Goal: Information Seeking & Learning: Learn about a topic

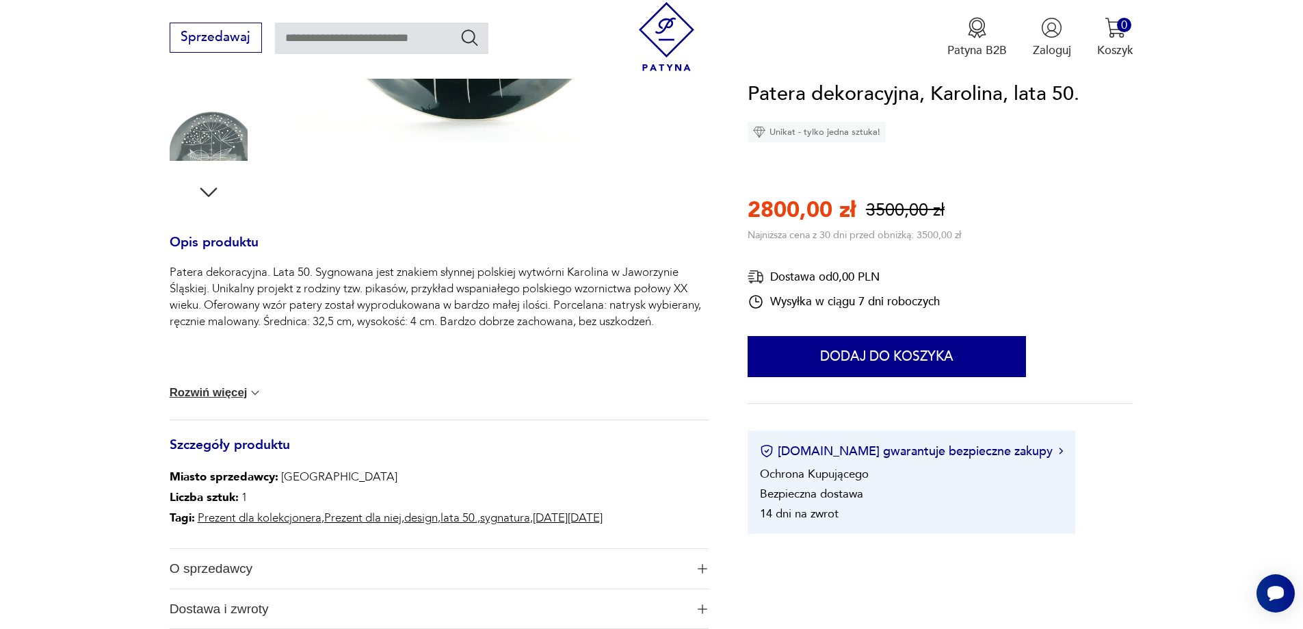
scroll to position [205, 0]
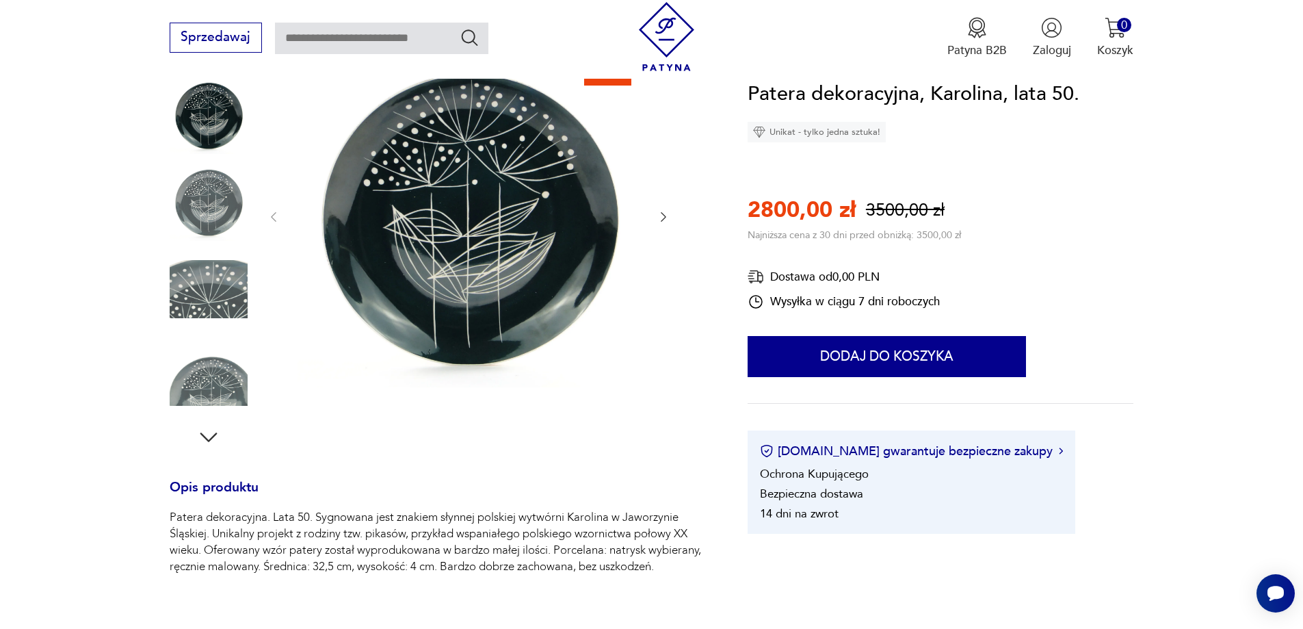
click at [664, 213] on icon "button" at bounding box center [664, 217] width 14 height 14
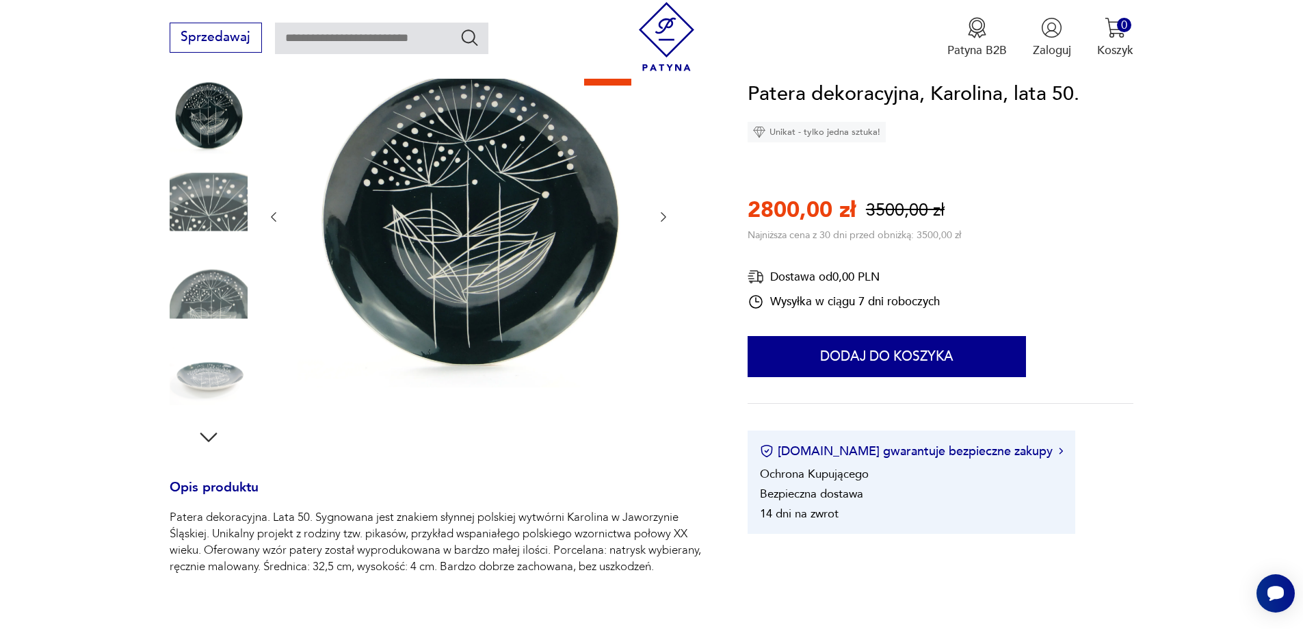
click at [664, 213] on icon "button" at bounding box center [664, 217] width 14 height 14
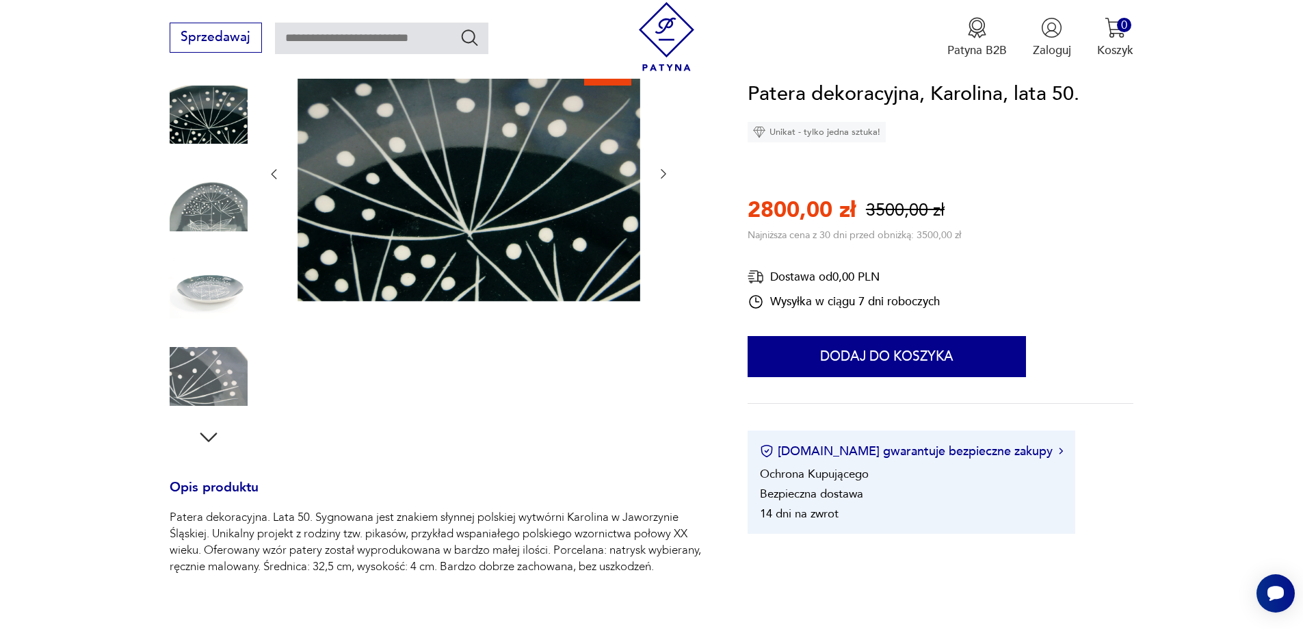
click at [664, 213] on div at bounding box center [469, 174] width 404 height 260
click at [664, 172] on icon "button" at bounding box center [663, 175] width 5 height 10
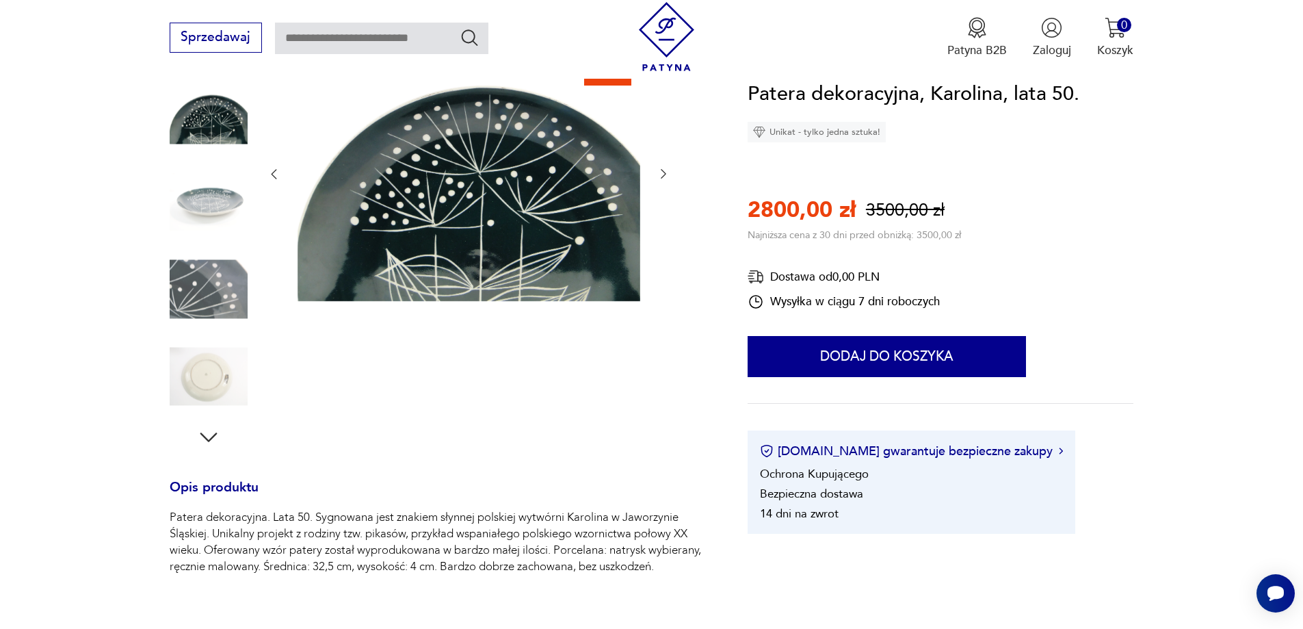
click at [664, 172] on icon "button" at bounding box center [663, 175] width 5 height 10
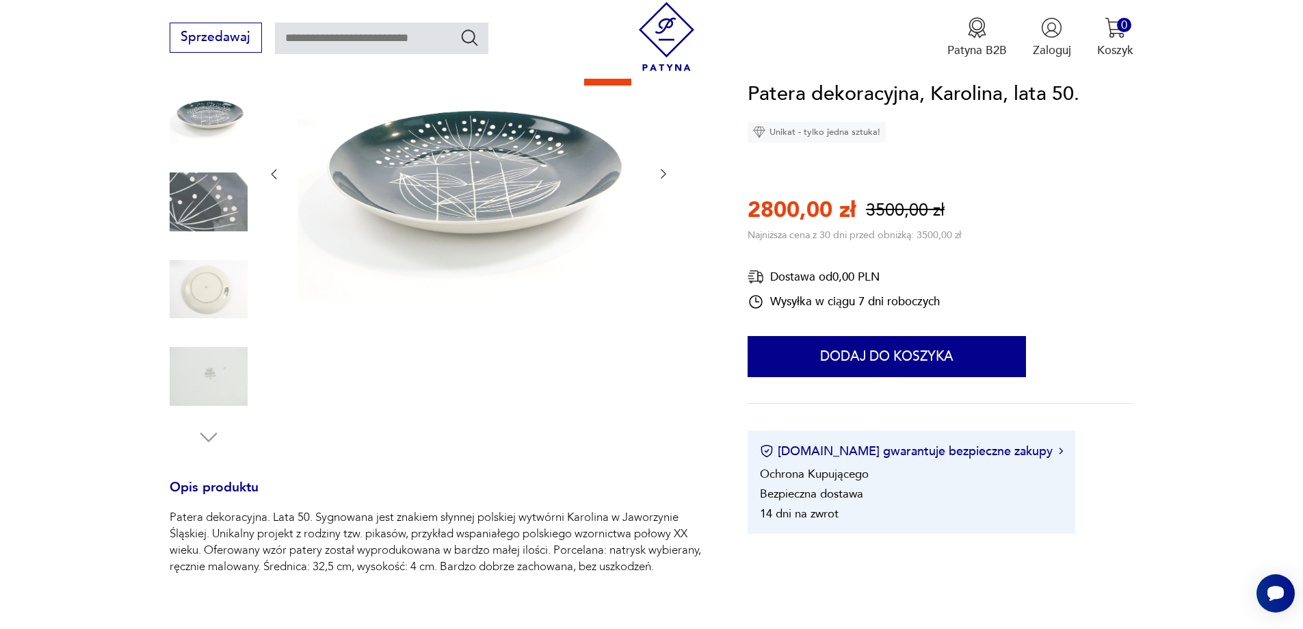
click at [664, 172] on icon "button" at bounding box center [663, 175] width 5 height 10
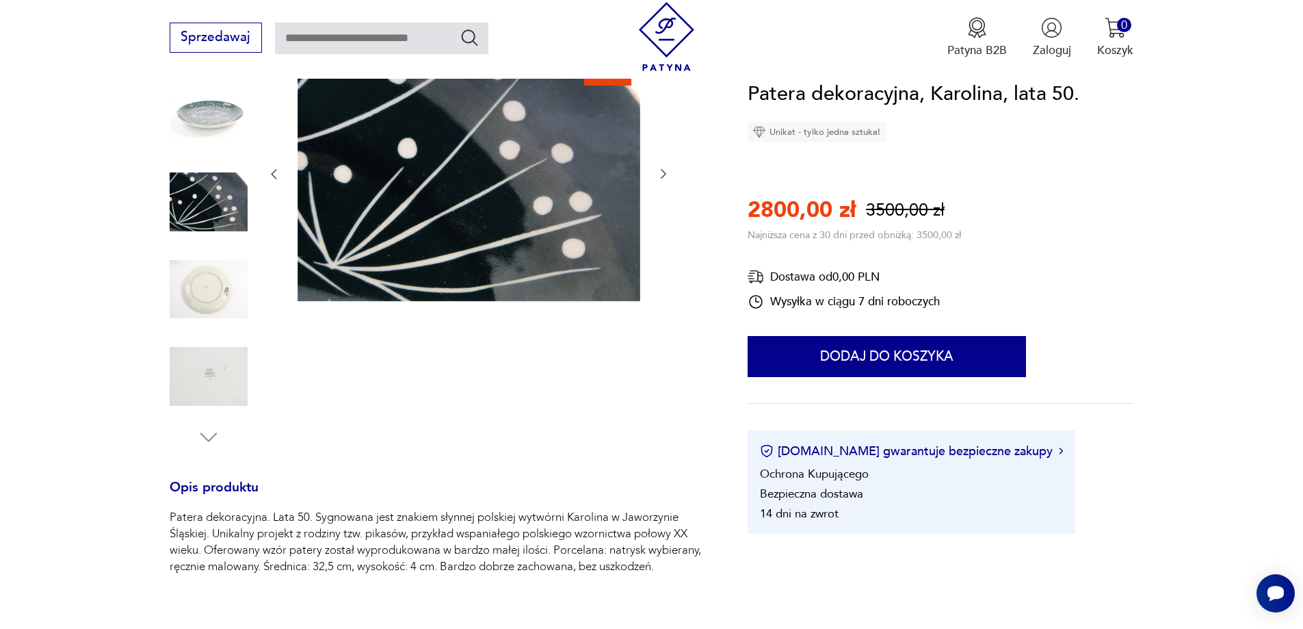
click at [664, 172] on icon "button" at bounding box center [663, 175] width 5 height 10
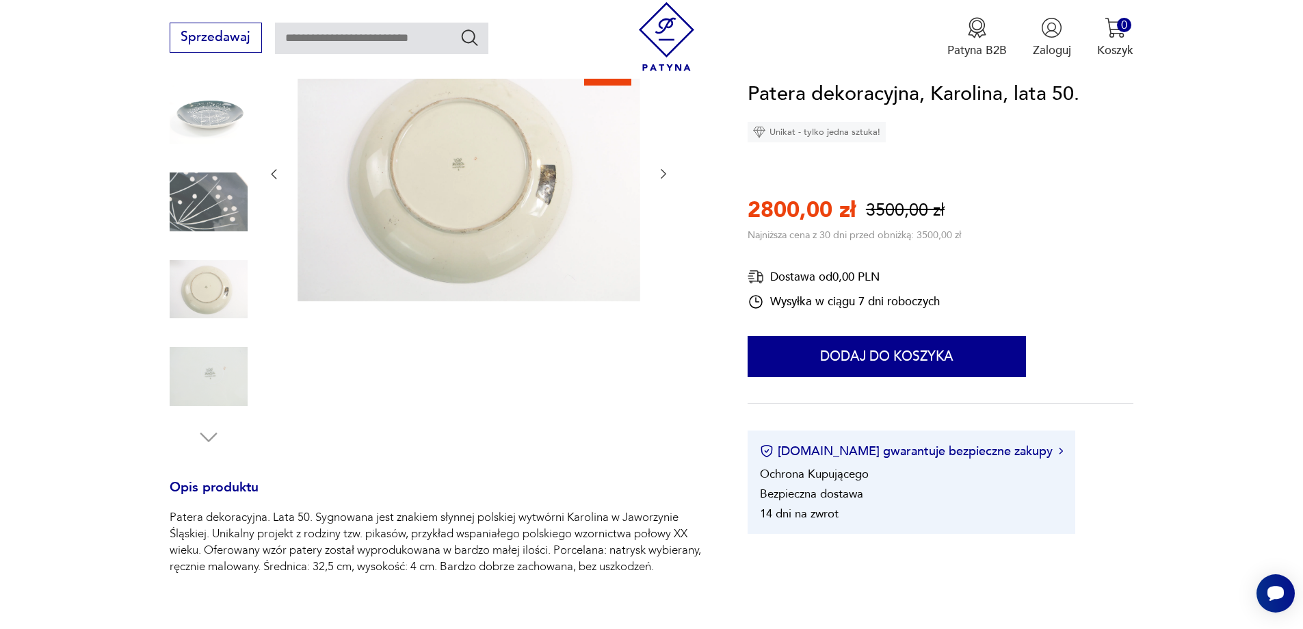
click at [664, 172] on icon "button" at bounding box center [663, 175] width 5 height 10
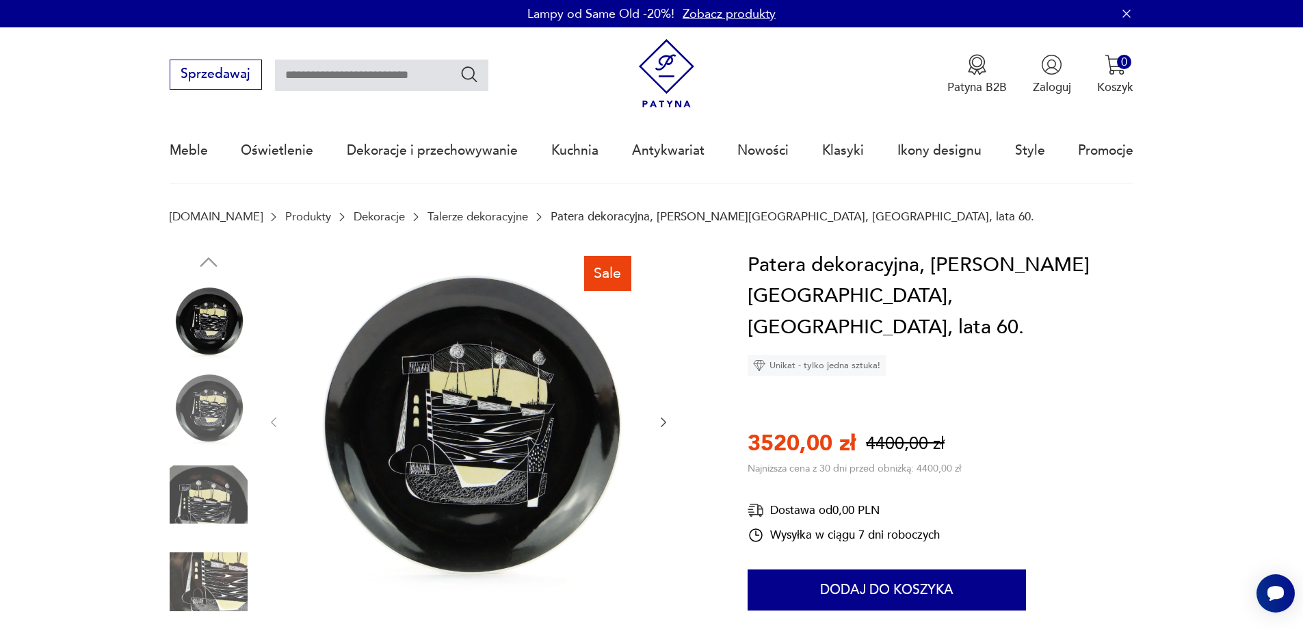
click at [662, 419] on icon "button" at bounding box center [663, 422] width 5 height 10
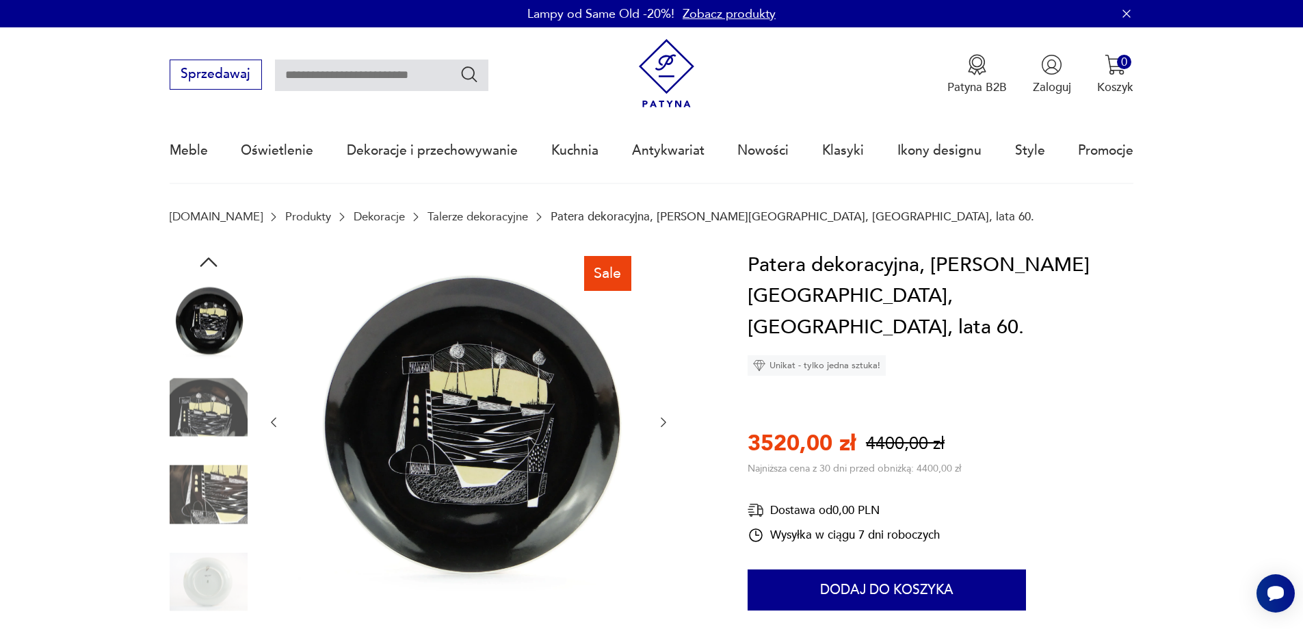
click at [662, 419] on icon "button" at bounding box center [663, 422] width 5 height 10
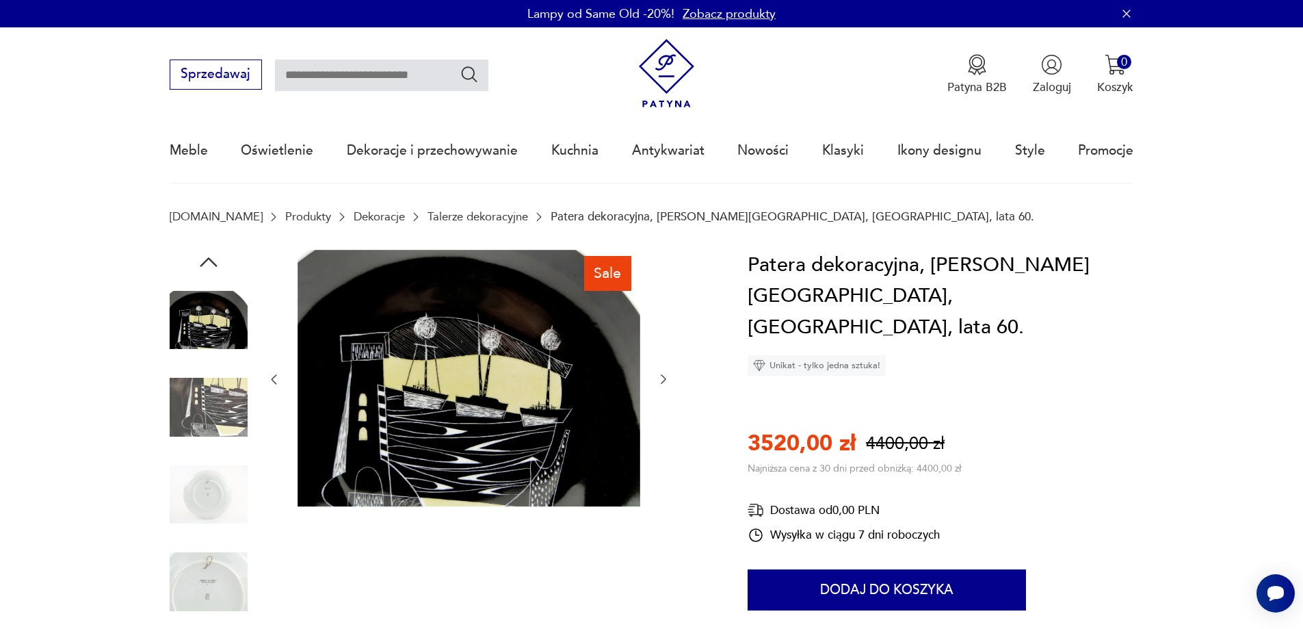
click at [658, 383] on icon "button" at bounding box center [664, 379] width 14 height 14
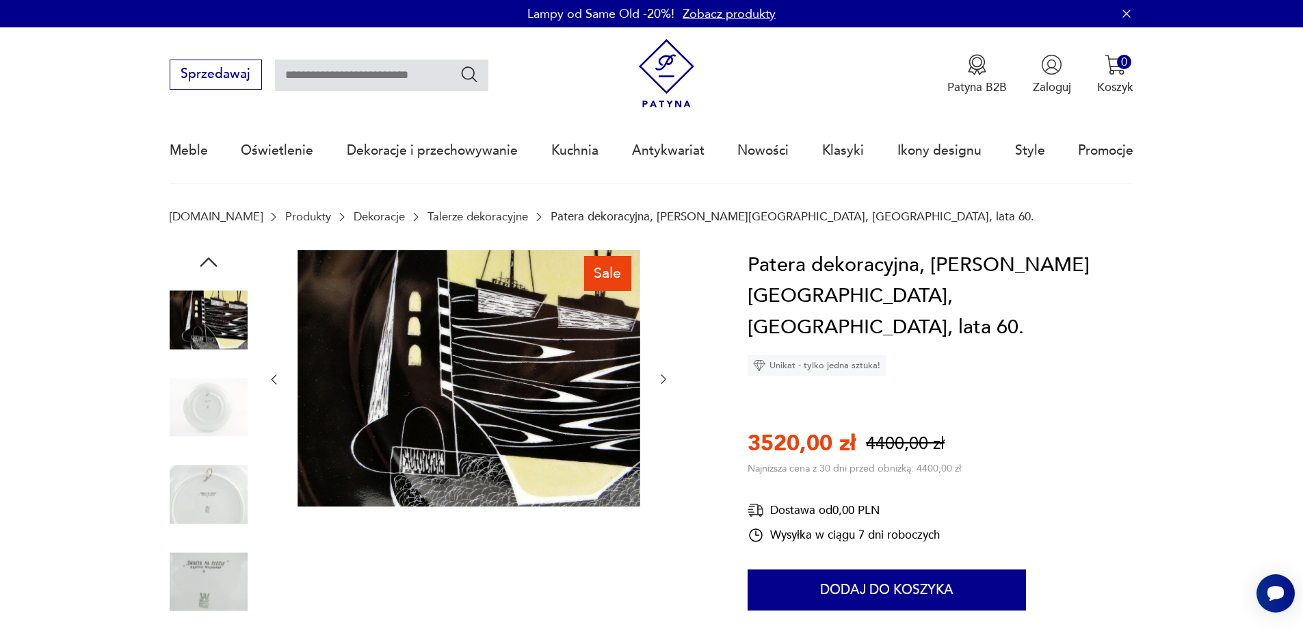
click at [658, 383] on icon "button" at bounding box center [664, 379] width 14 height 14
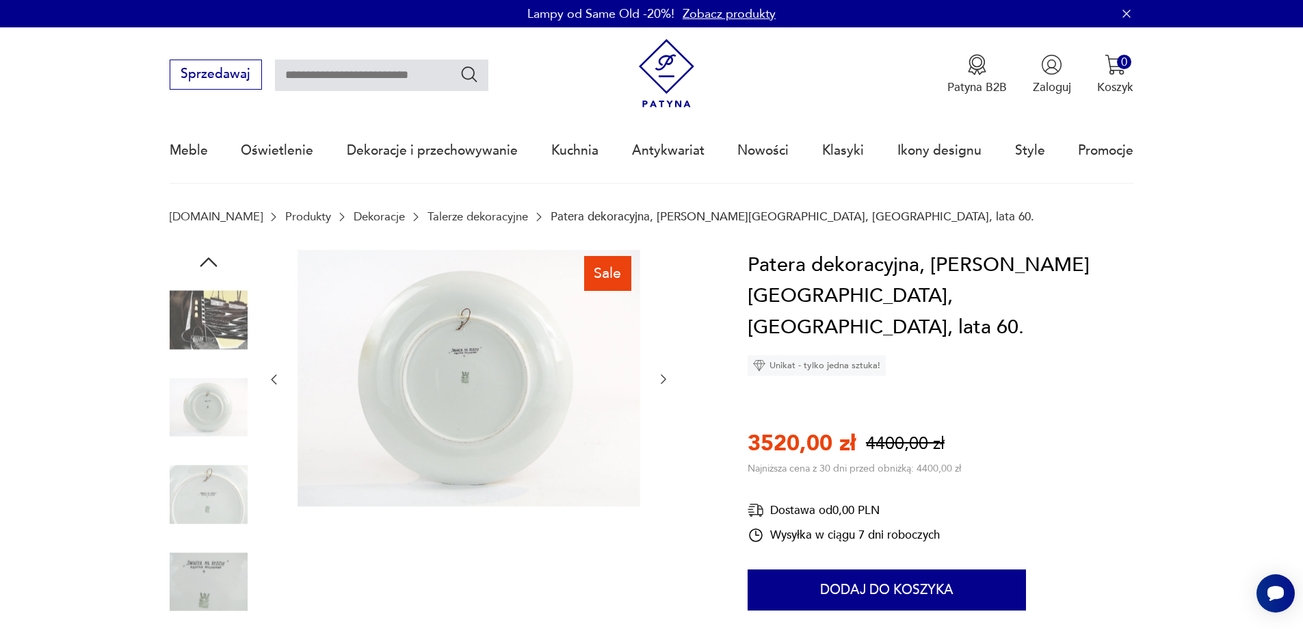
click at [658, 383] on icon "button" at bounding box center [664, 379] width 14 height 14
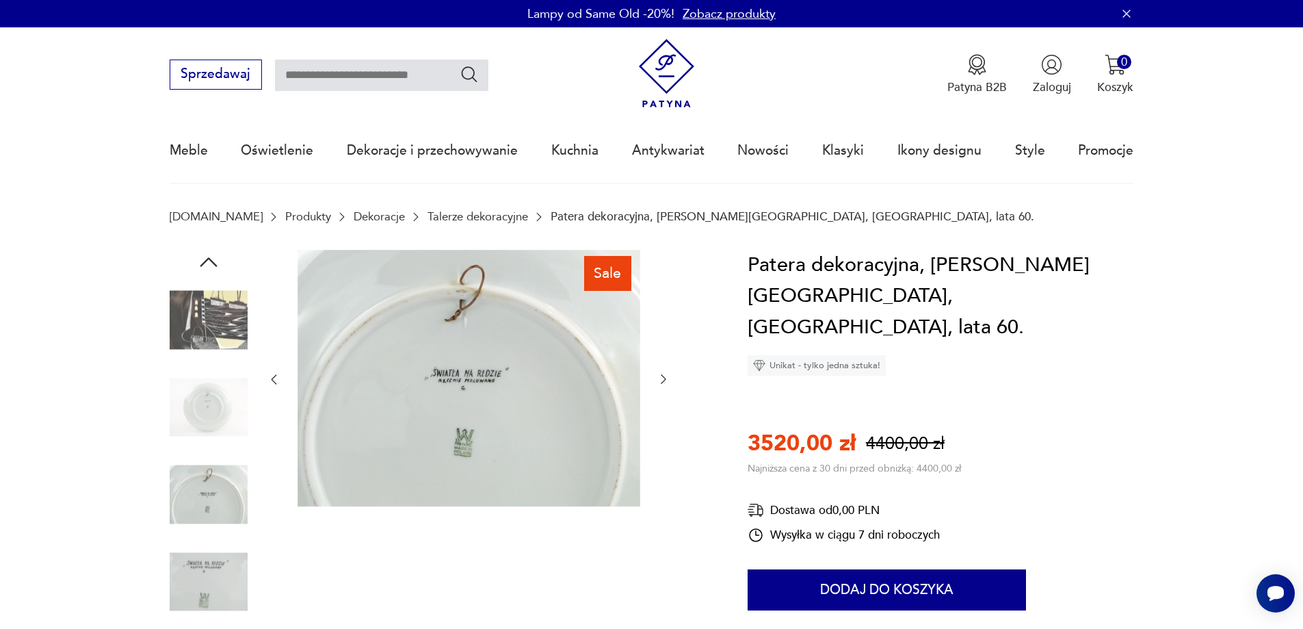
click at [658, 383] on icon "button" at bounding box center [664, 379] width 14 height 14
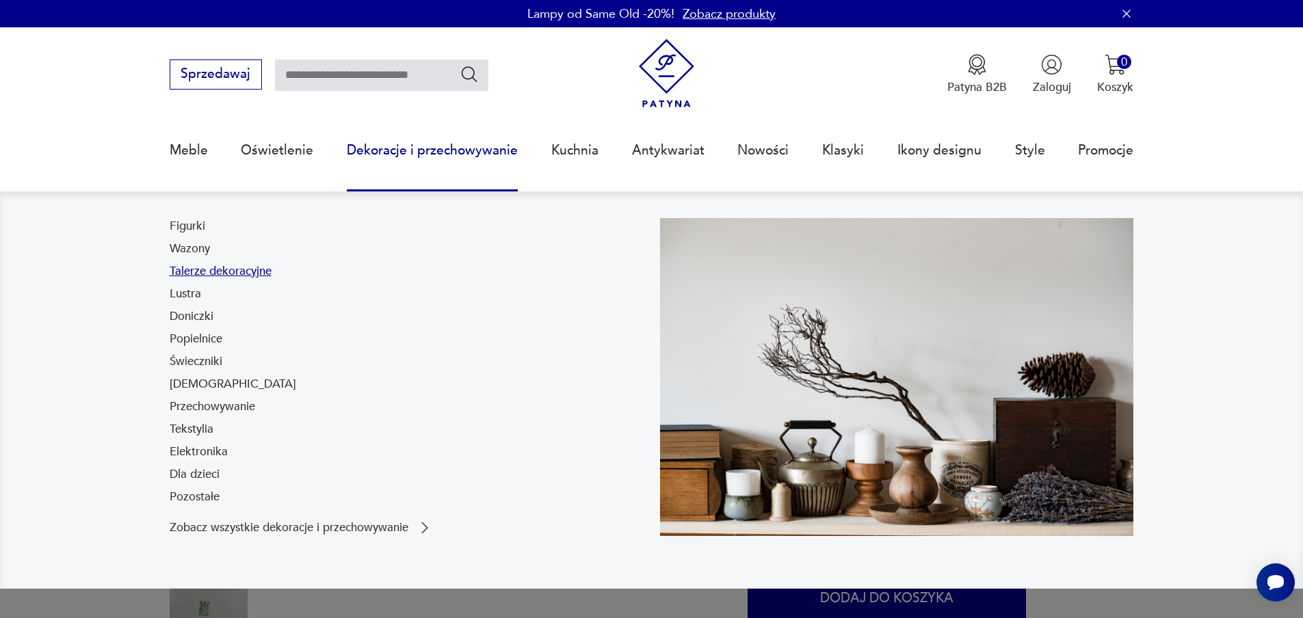
click at [231, 270] on link "Talerze dekoracyjne" at bounding box center [221, 271] width 102 height 16
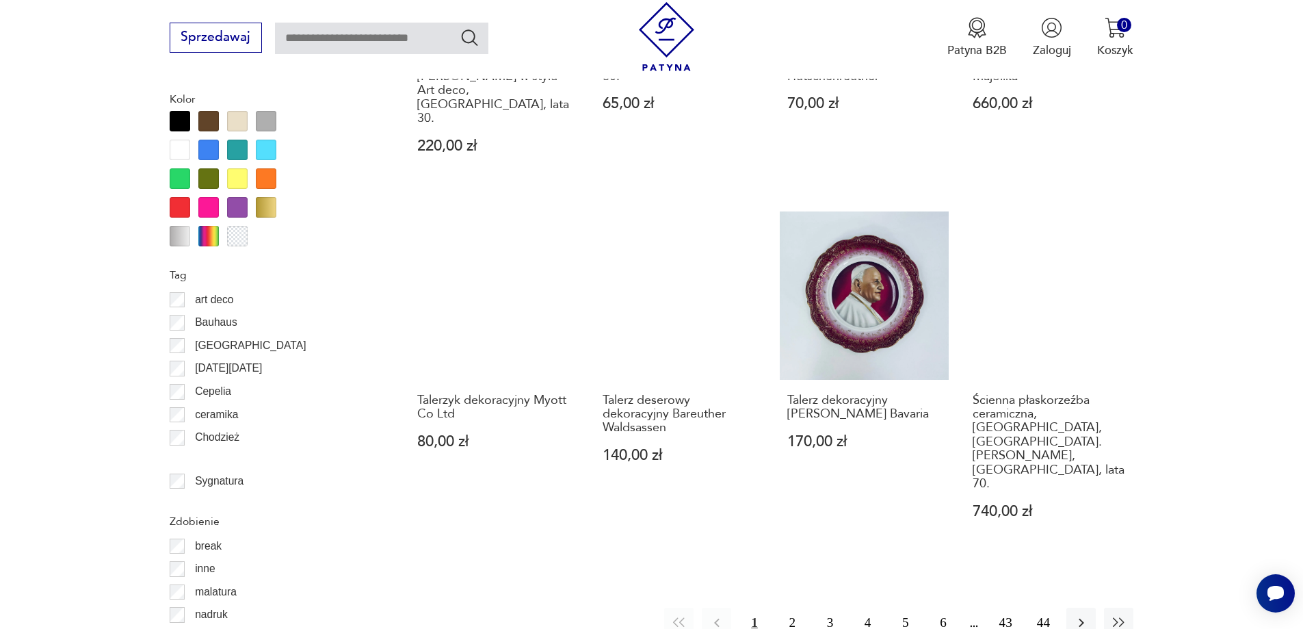
scroll to position [1481, 0]
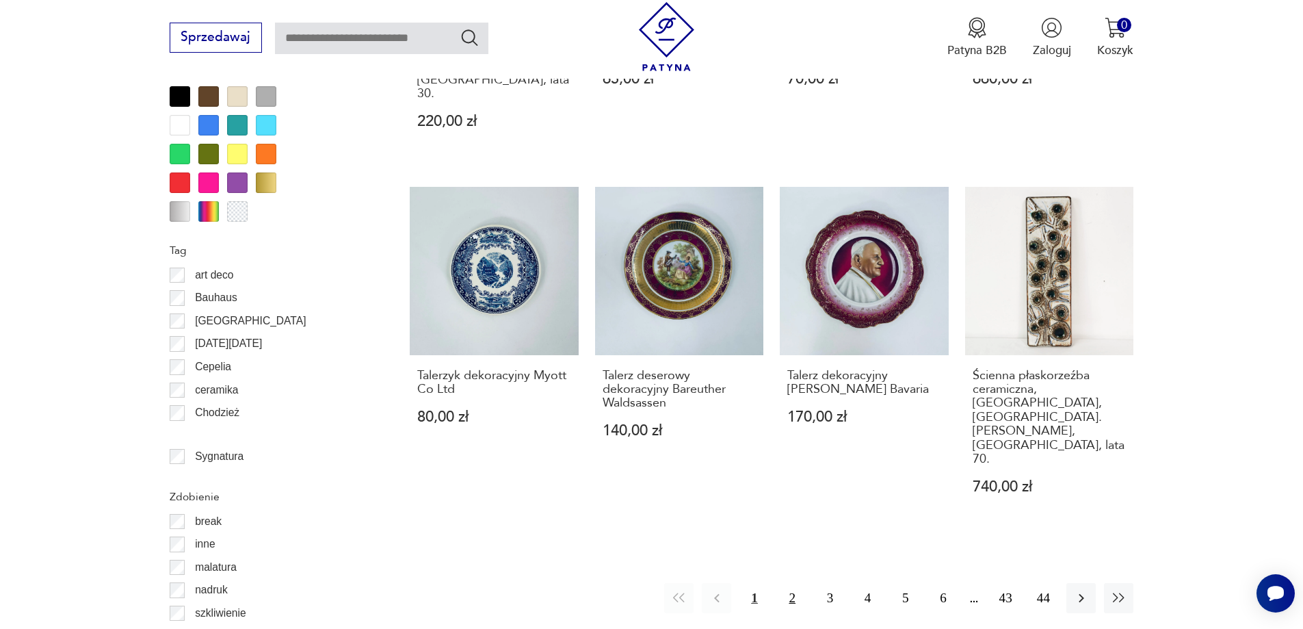
click at [789, 583] on button "2" at bounding box center [792, 597] width 29 height 29
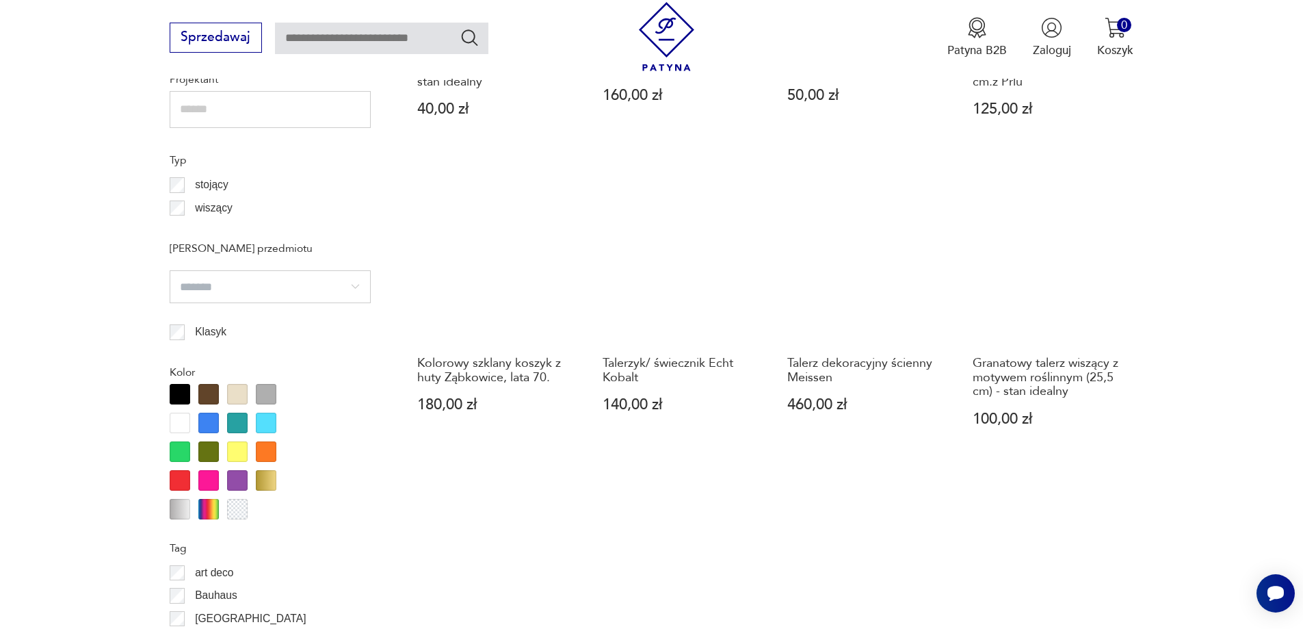
scroll to position [1208, 0]
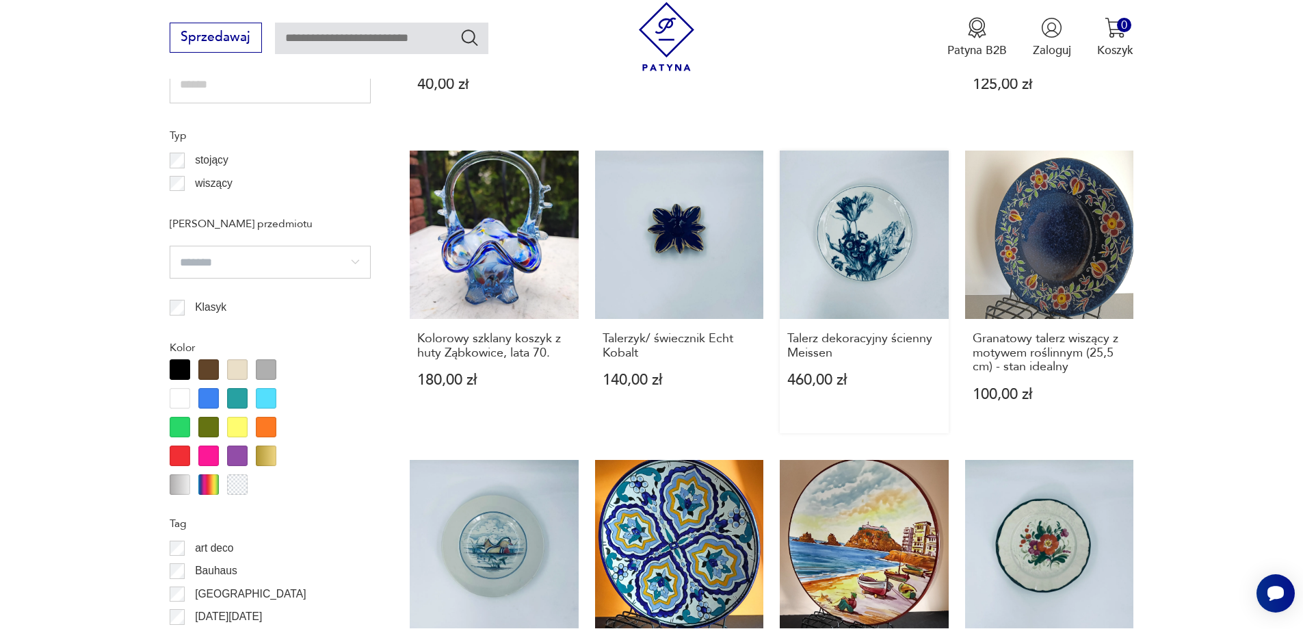
click at [863, 215] on link "Talerz dekoracyjny ścienny Meissen 460,00 zł" at bounding box center [864, 291] width 169 height 283
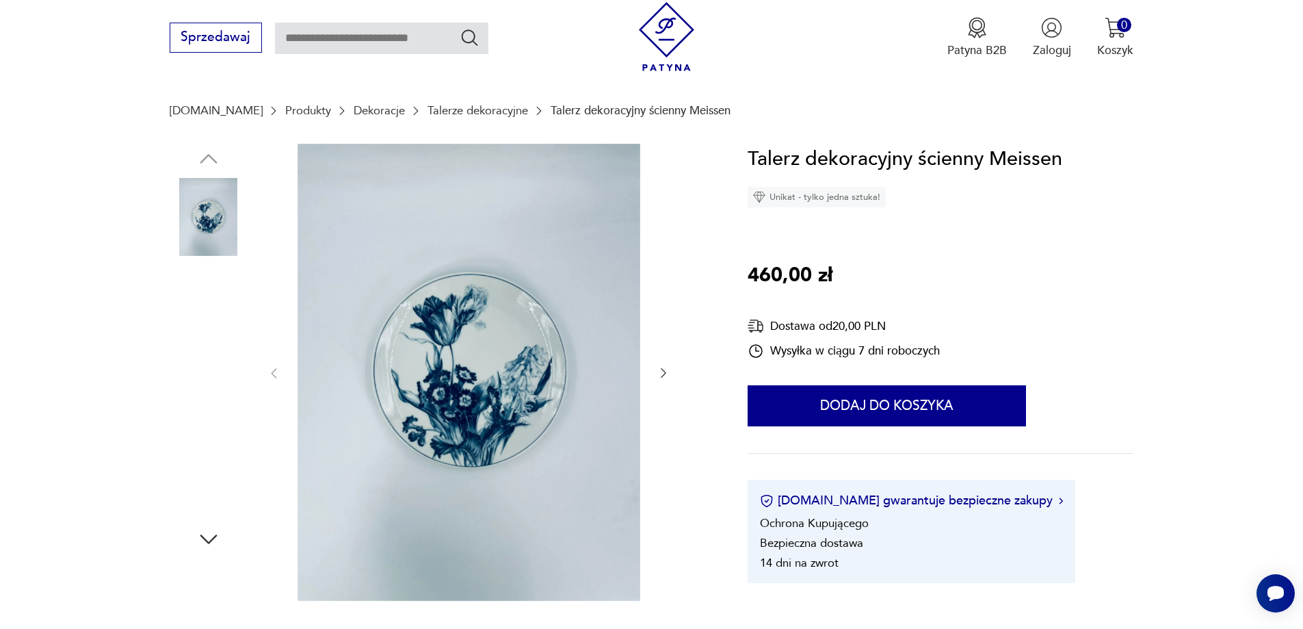
scroll to position [137, 0]
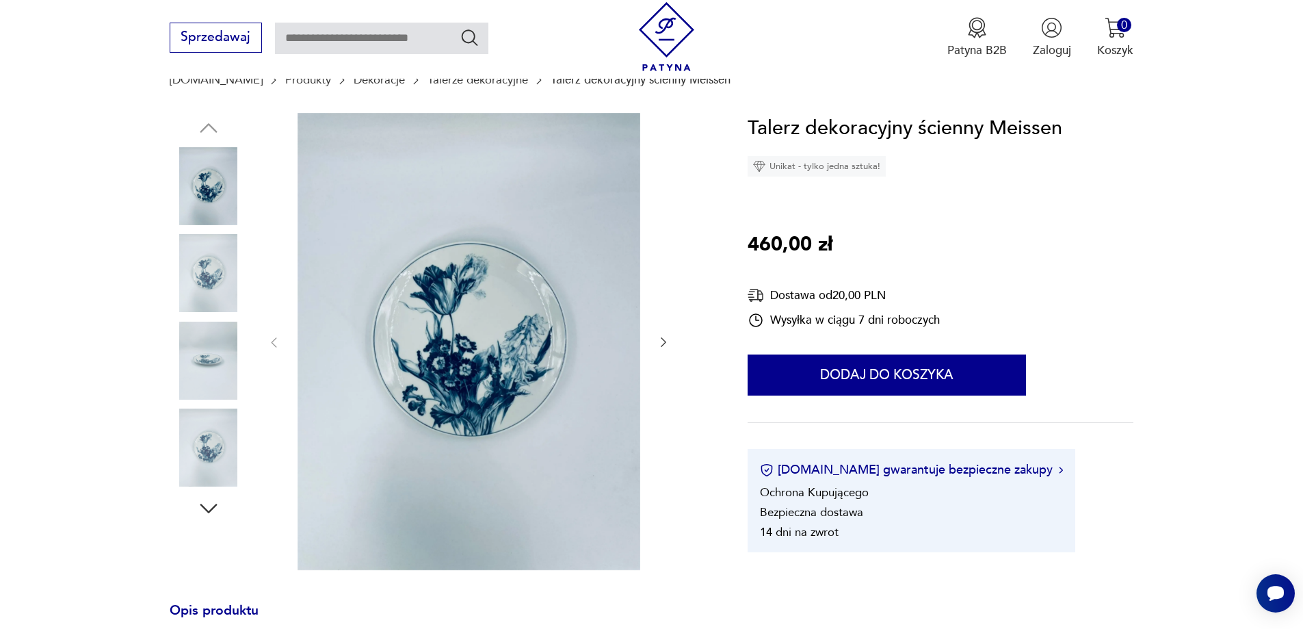
click at [664, 343] on icon "button" at bounding box center [664, 342] width 14 height 14
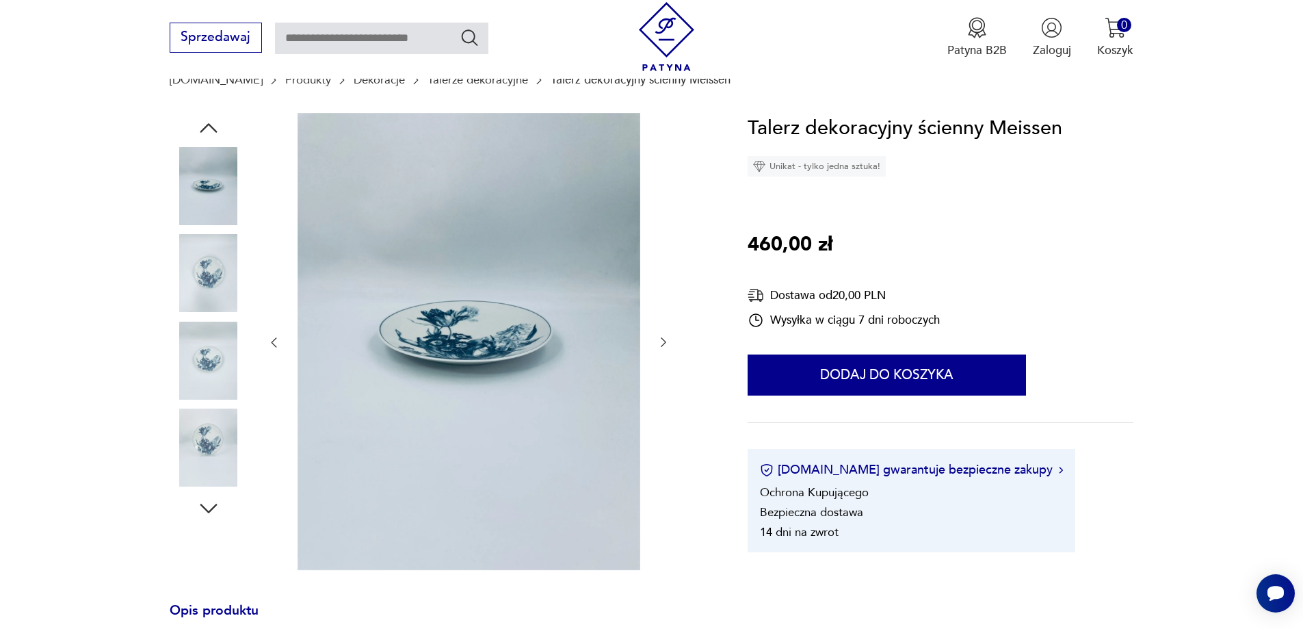
click at [664, 343] on icon "button" at bounding box center [664, 342] width 14 height 14
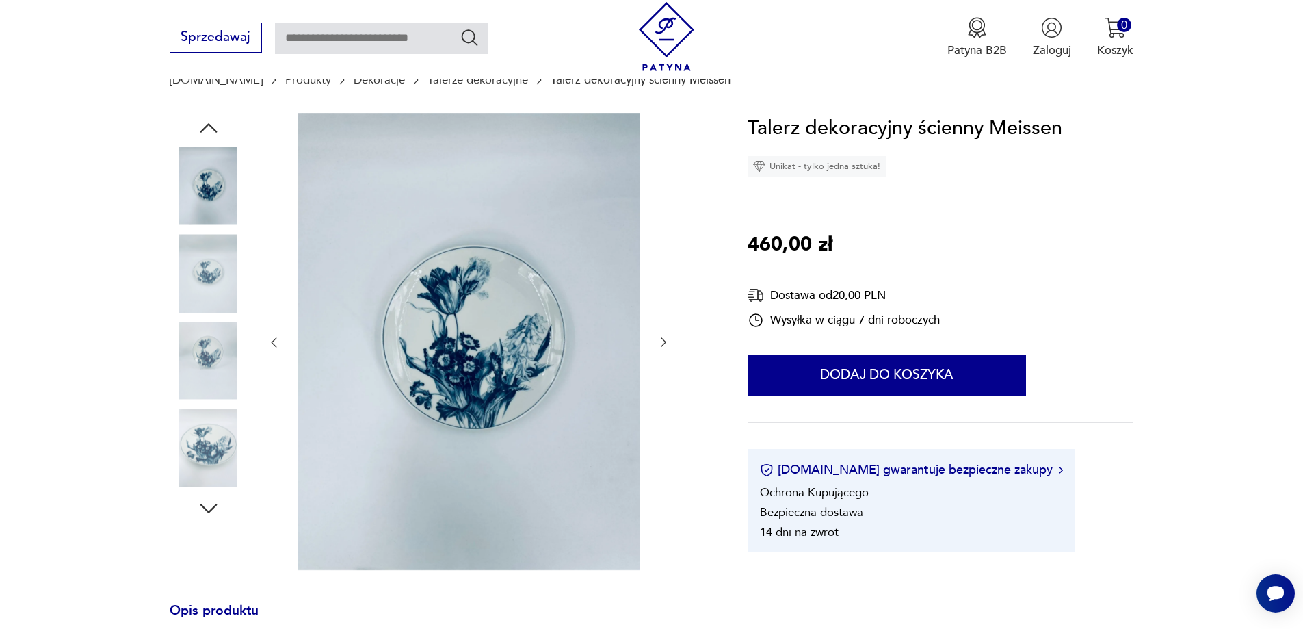
click at [664, 343] on icon "button" at bounding box center [664, 342] width 14 height 14
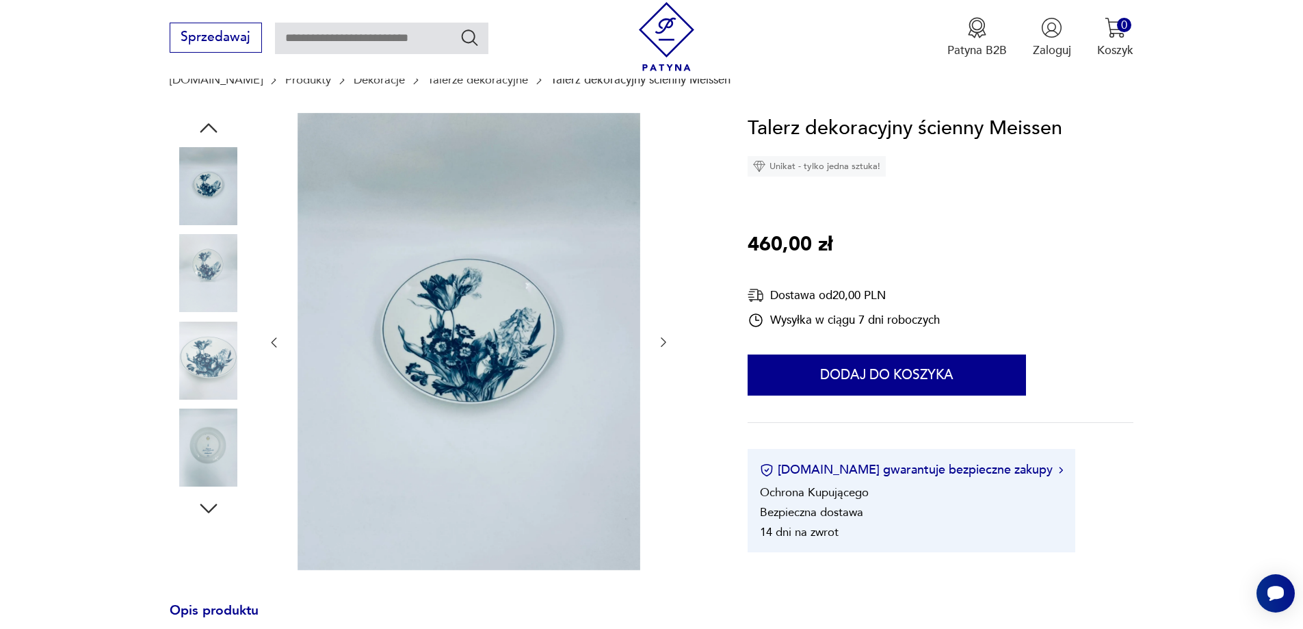
click at [664, 343] on icon "button" at bounding box center [664, 342] width 14 height 14
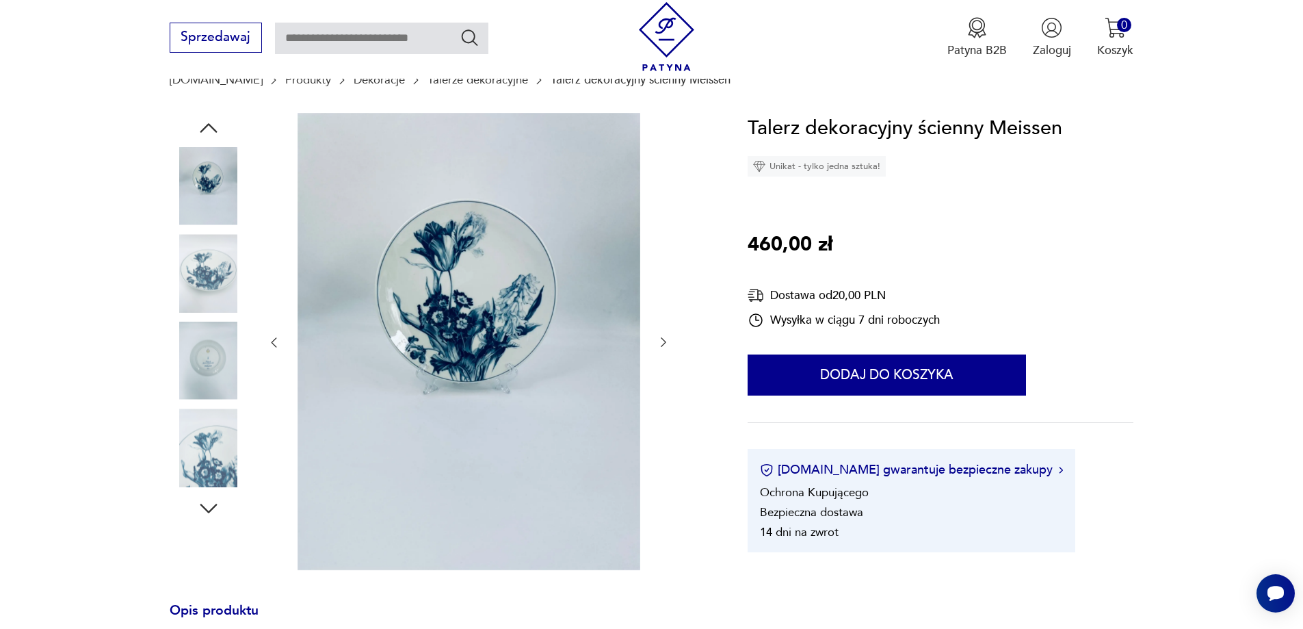
click at [664, 343] on icon "button" at bounding box center [664, 342] width 14 height 14
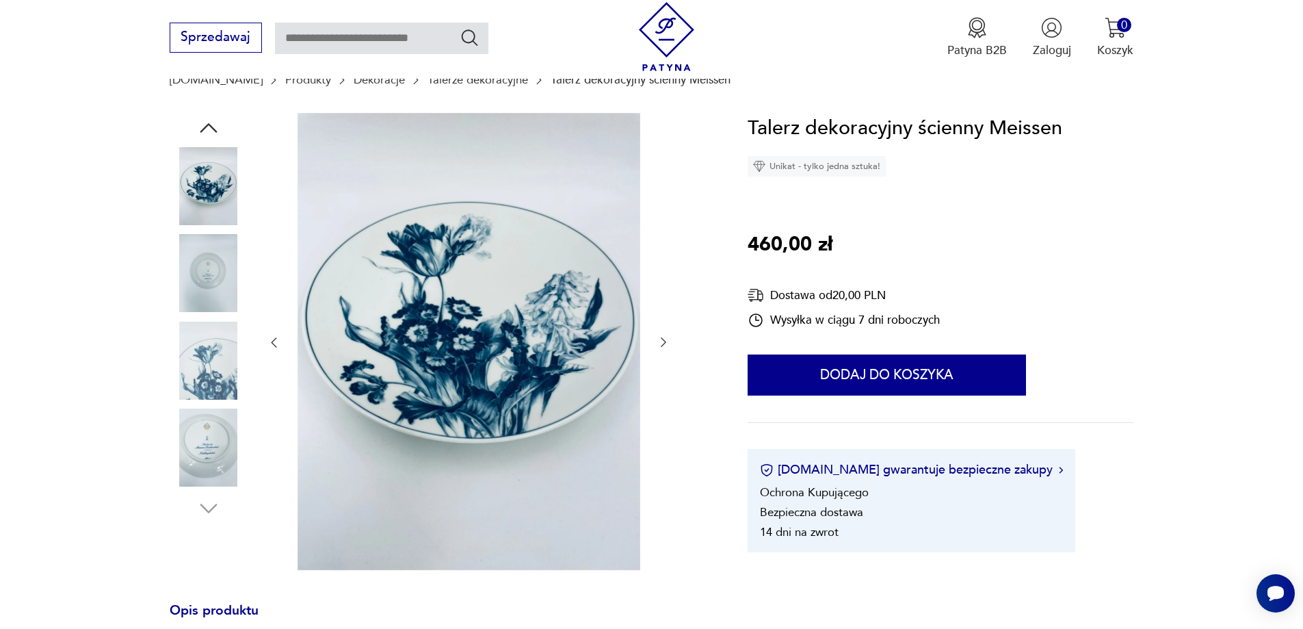
click at [664, 343] on icon "button" at bounding box center [664, 342] width 14 height 14
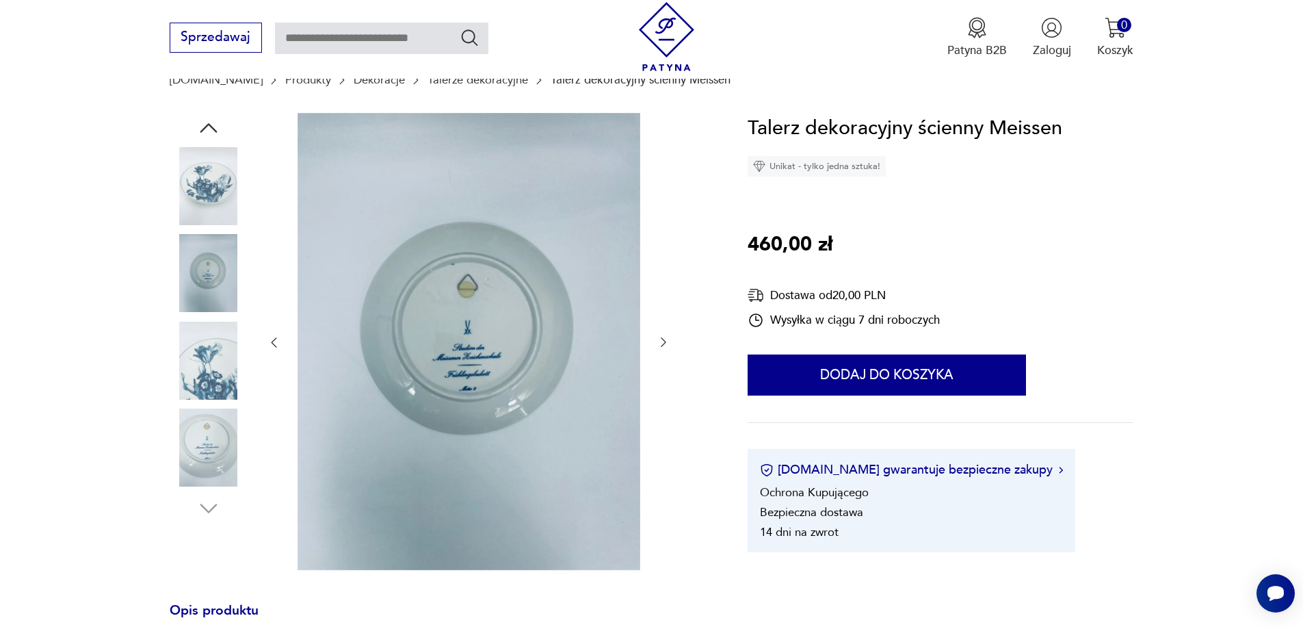
click at [664, 343] on icon "button" at bounding box center [664, 342] width 14 height 14
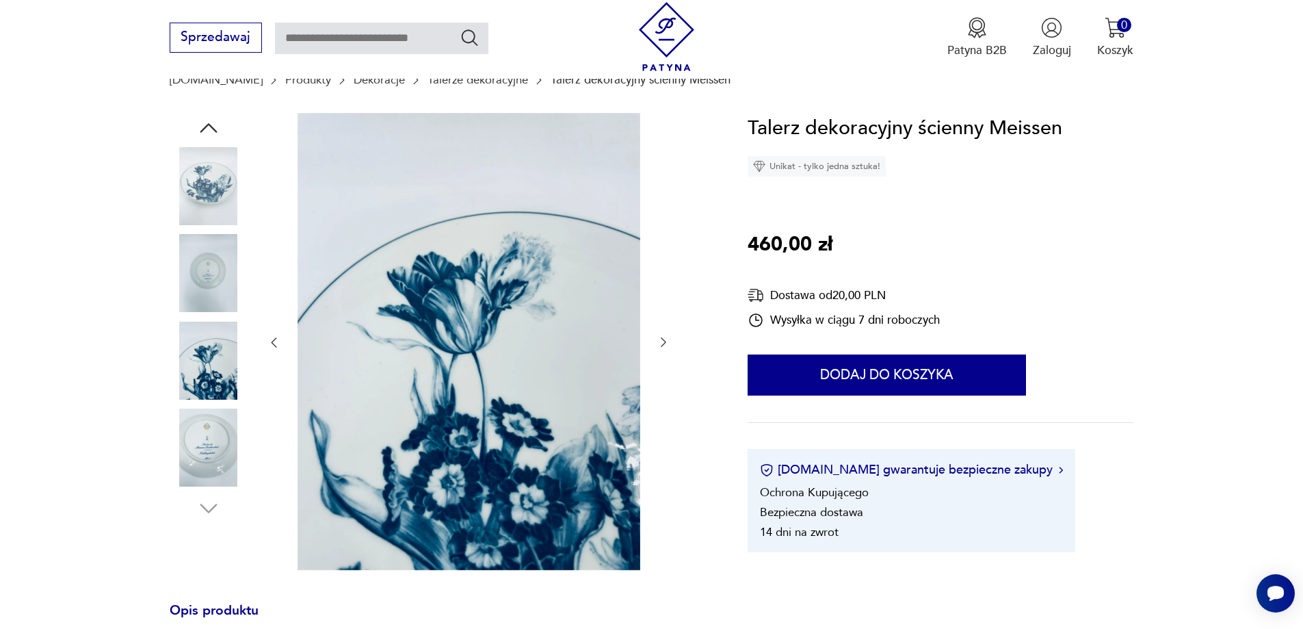
click at [664, 343] on icon "button" at bounding box center [664, 342] width 14 height 14
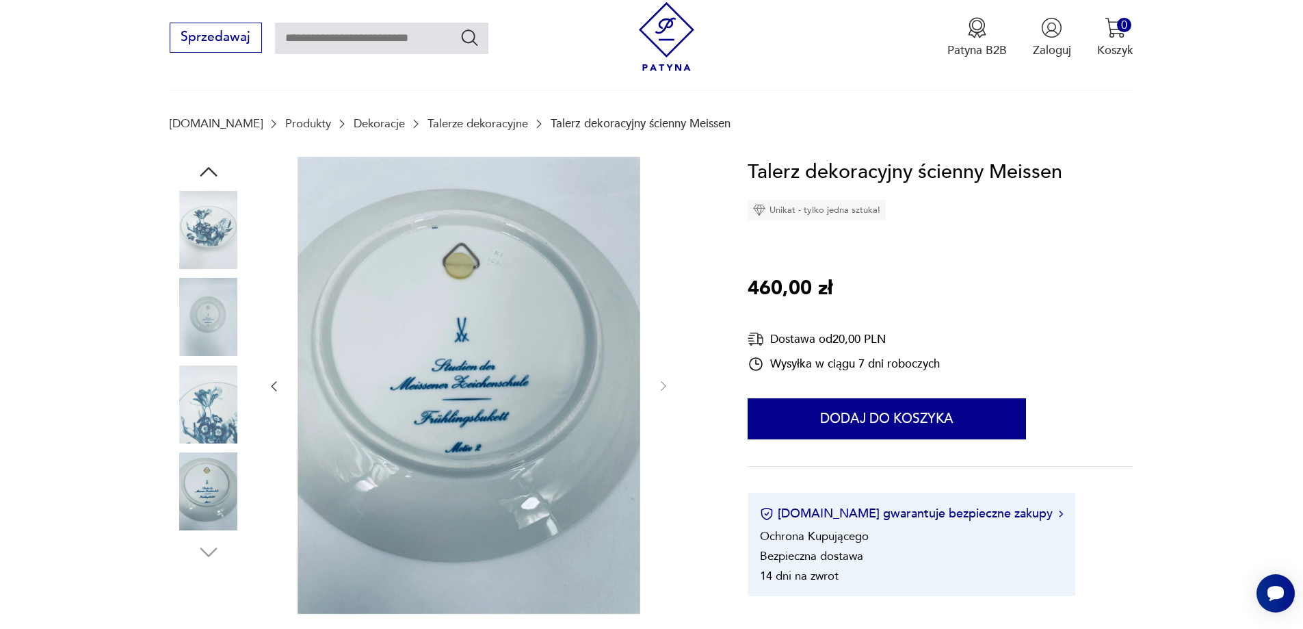
scroll to position [68, 0]
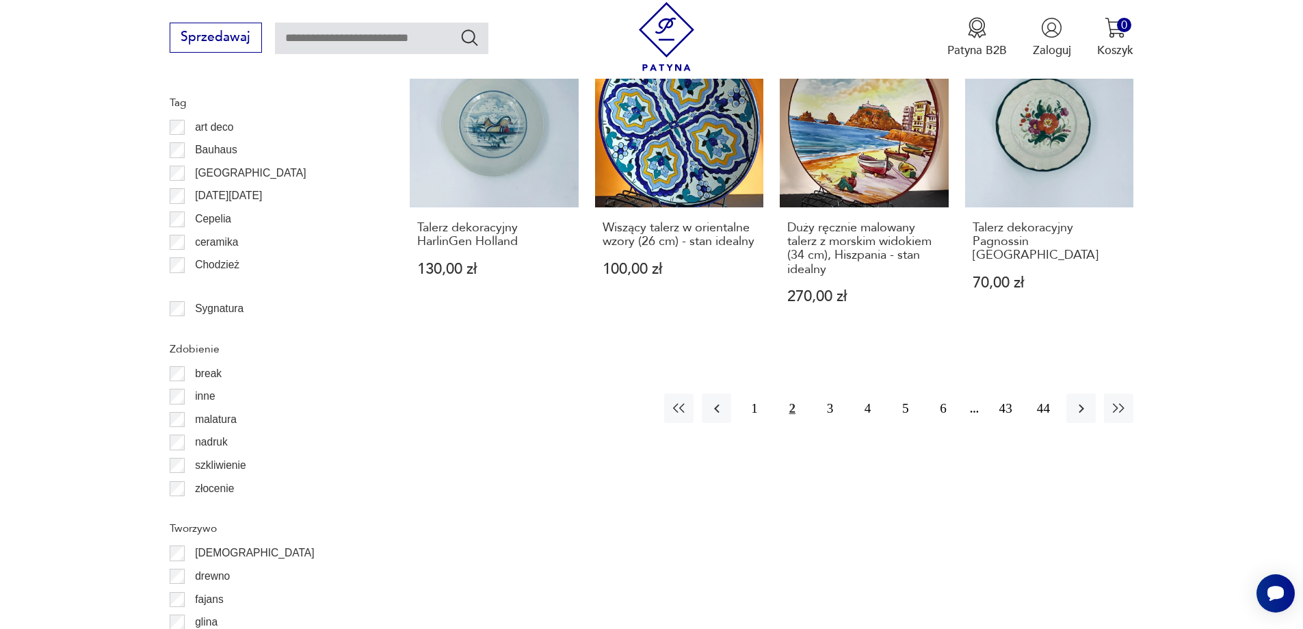
scroll to position [1632, 0]
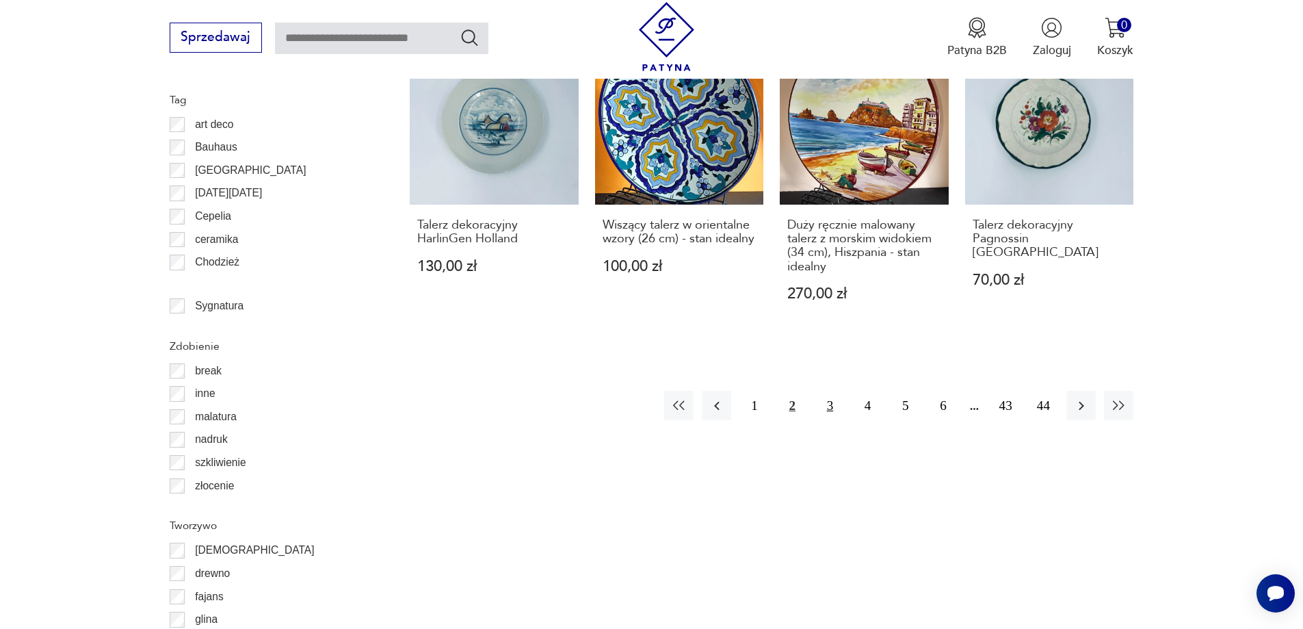
click at [829, 391] on button "3" at bounding box center [829, 405] width 29 height 29
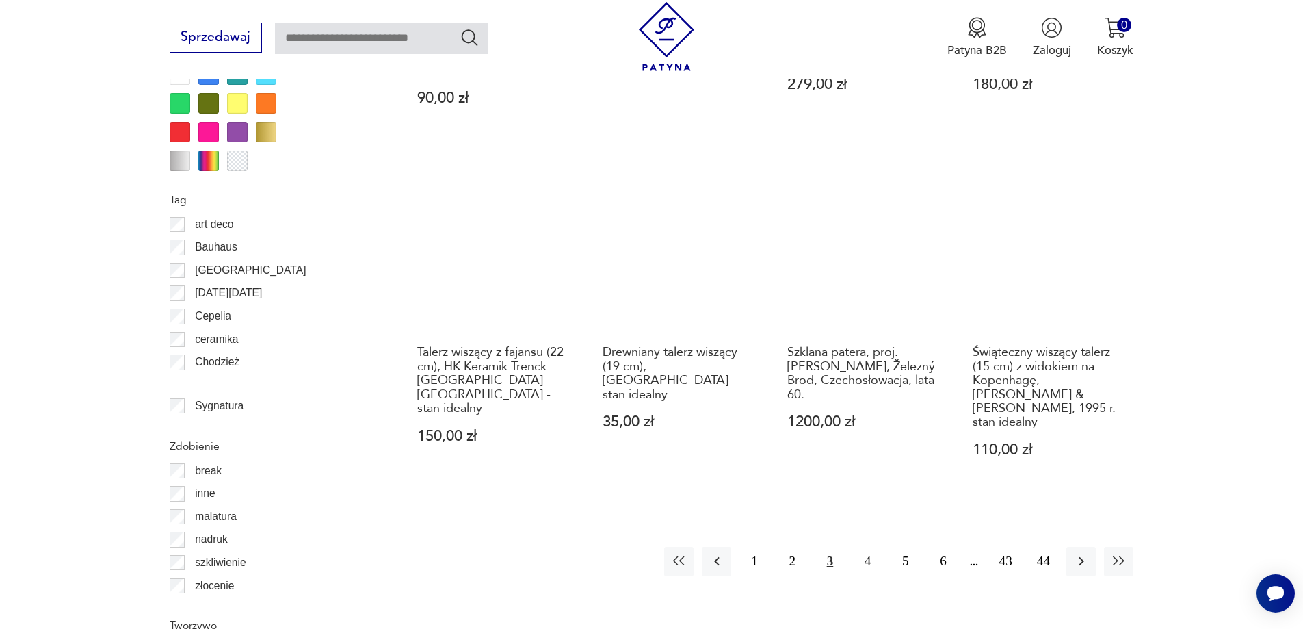
scroll to position [1550, 0]
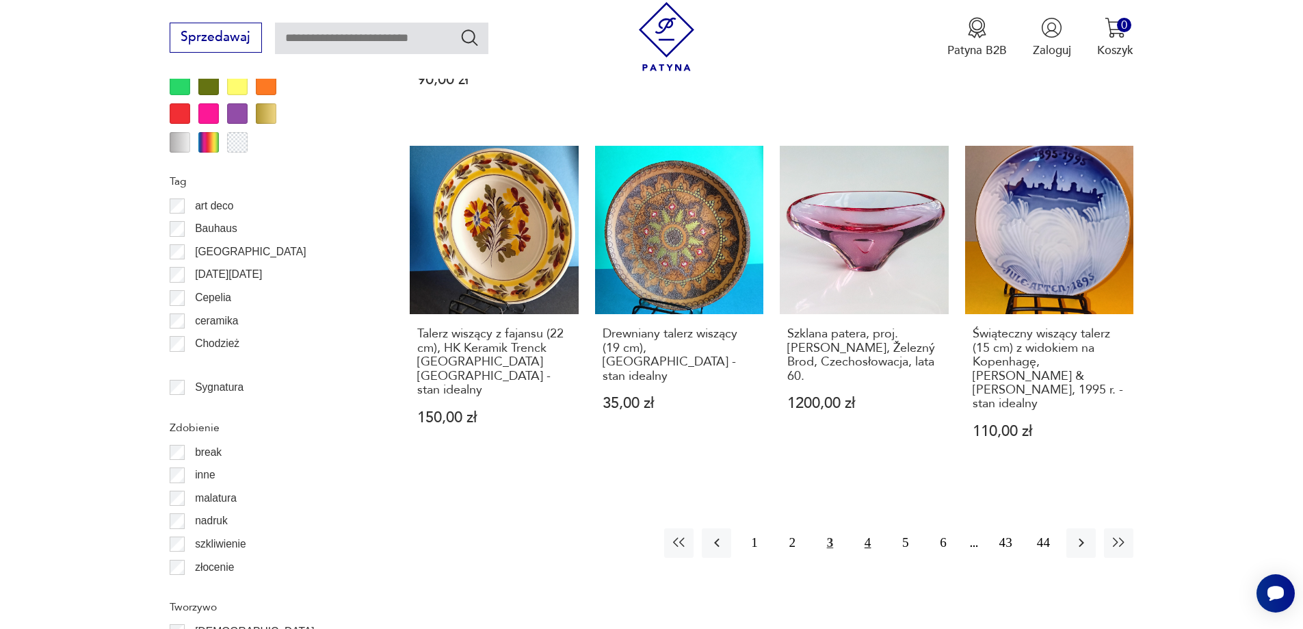
click at [869, 528] on button "4" at bounding box center [867, 542] width 29 height 29
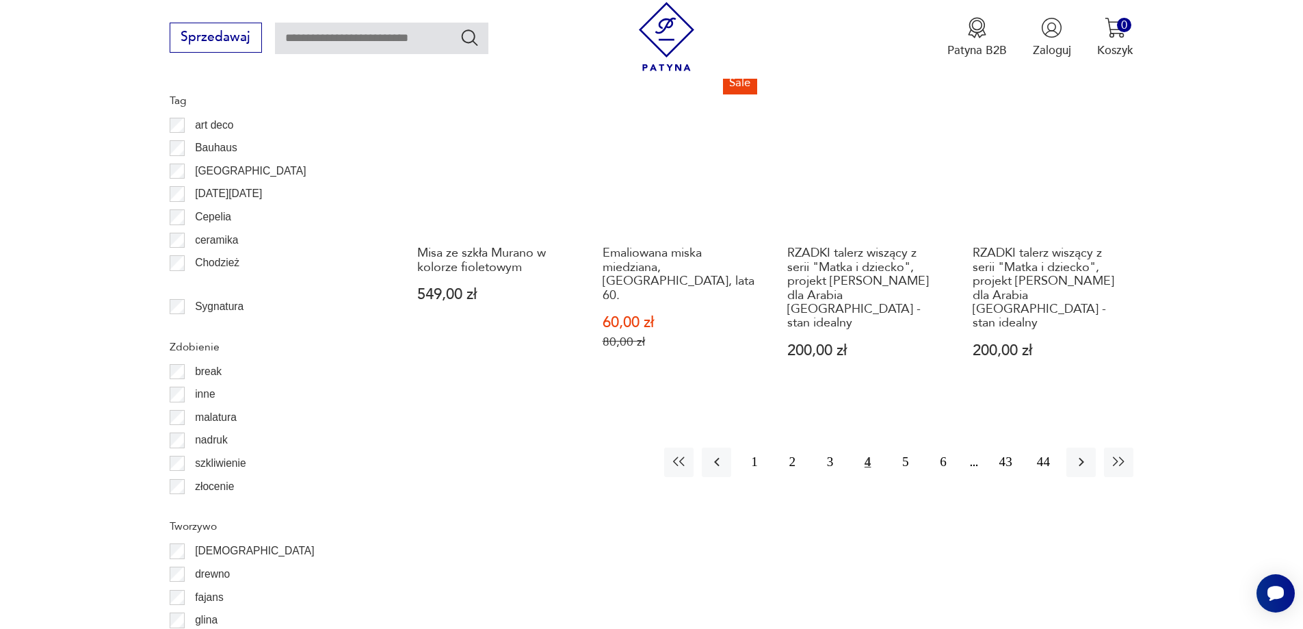
scroll to position [1687, 0]
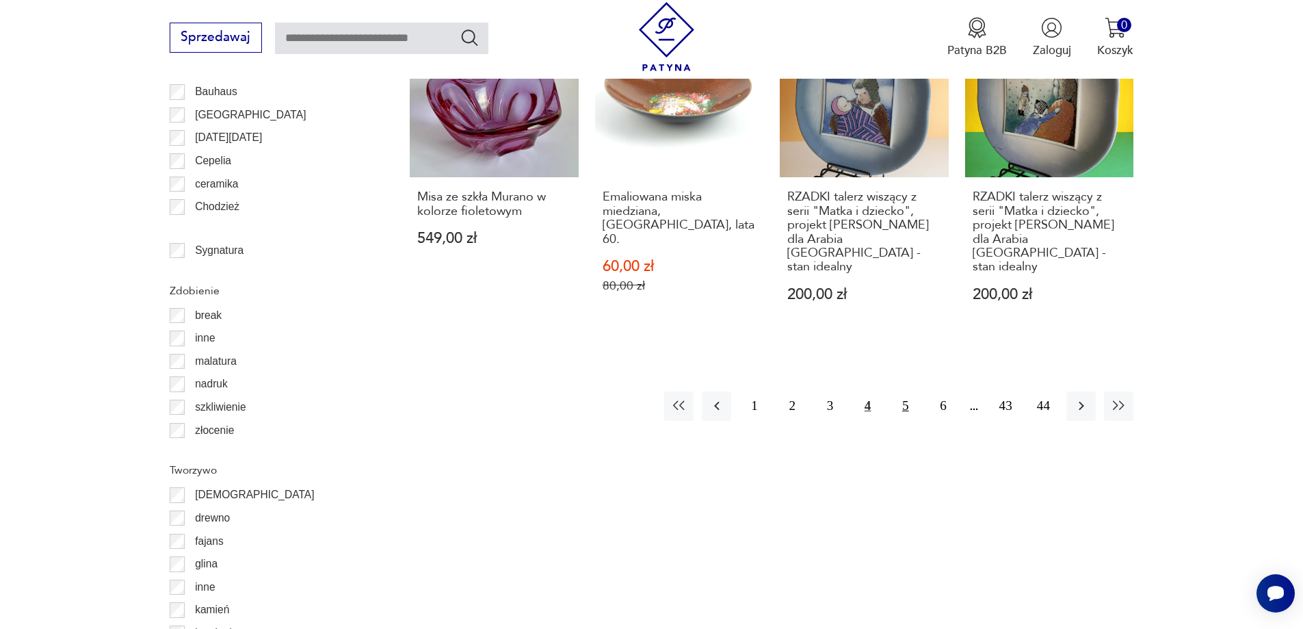
click at [906, 391] on button "5" at bounding box center [905, 405] width 29 height 29
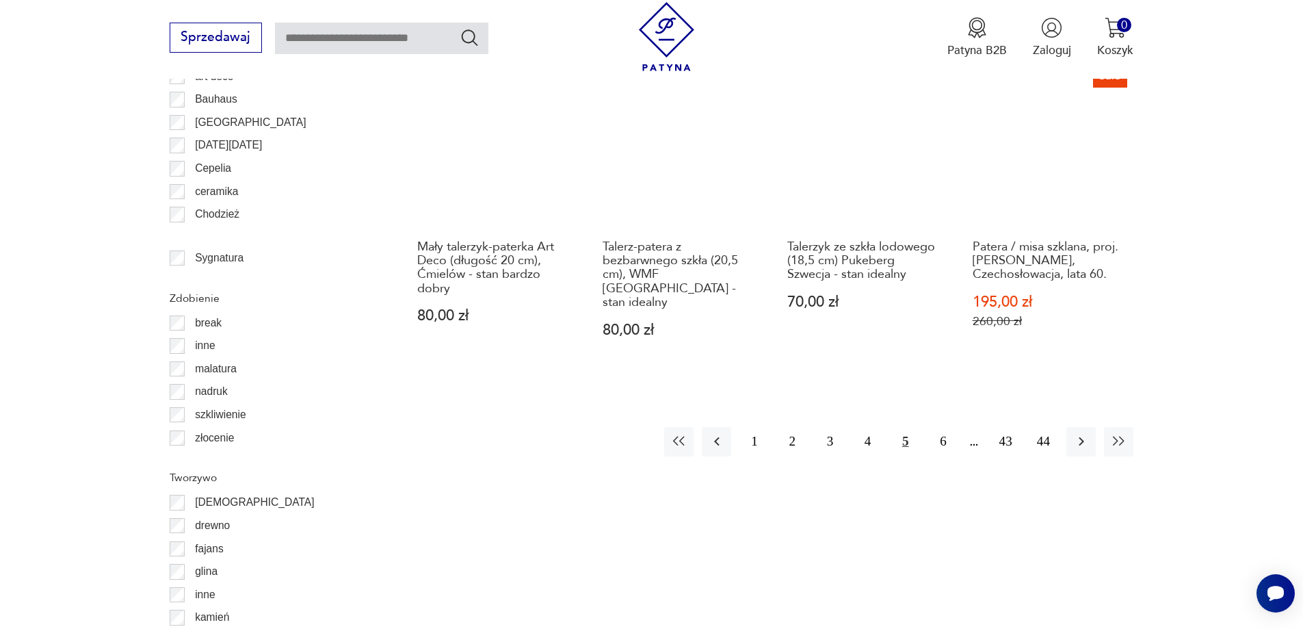
scroll to position [1687, 0]
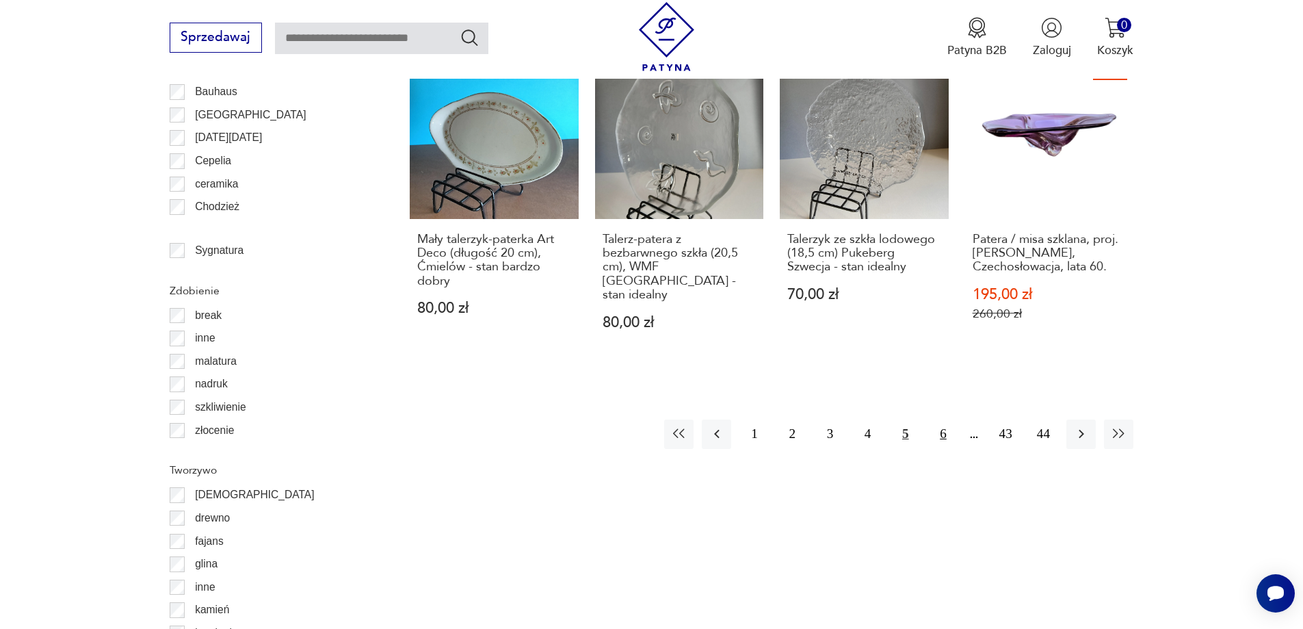
click at [946, 419] on button "6" at bounding box center [942, 433] width 29 height 29
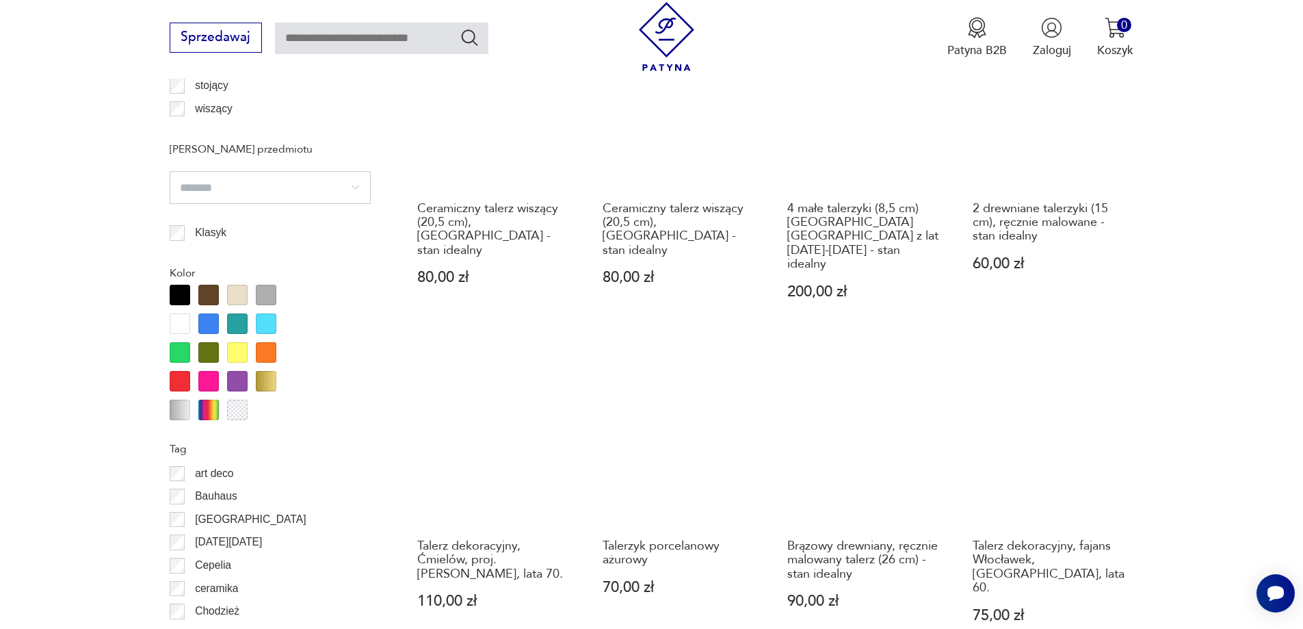
scroll to position [1550, 0]
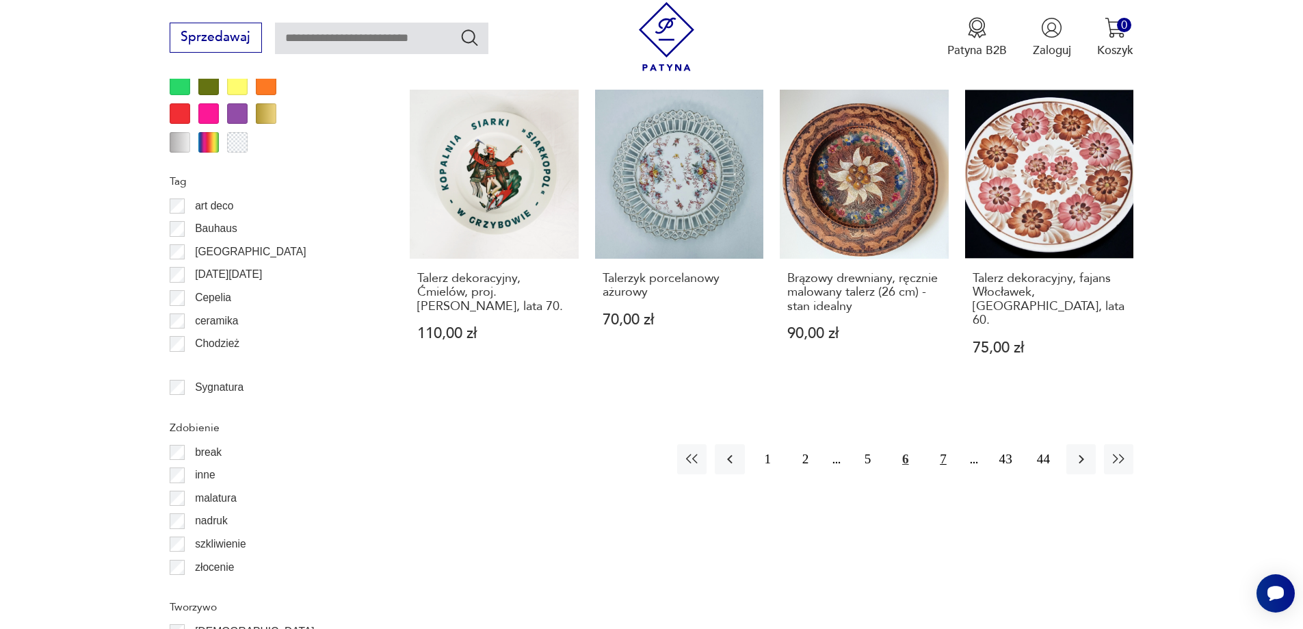
click at [944, 444] on button "7" at bounding box center [942, 458] width 29 height 29
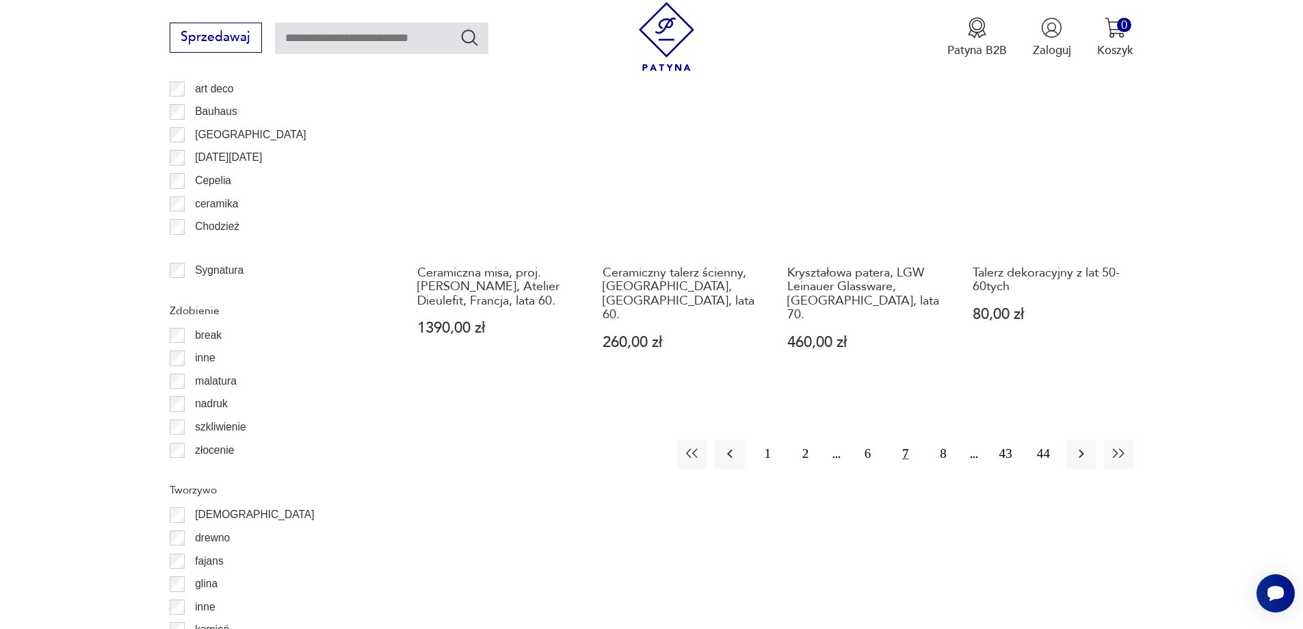
scroll to position [1687, 0]
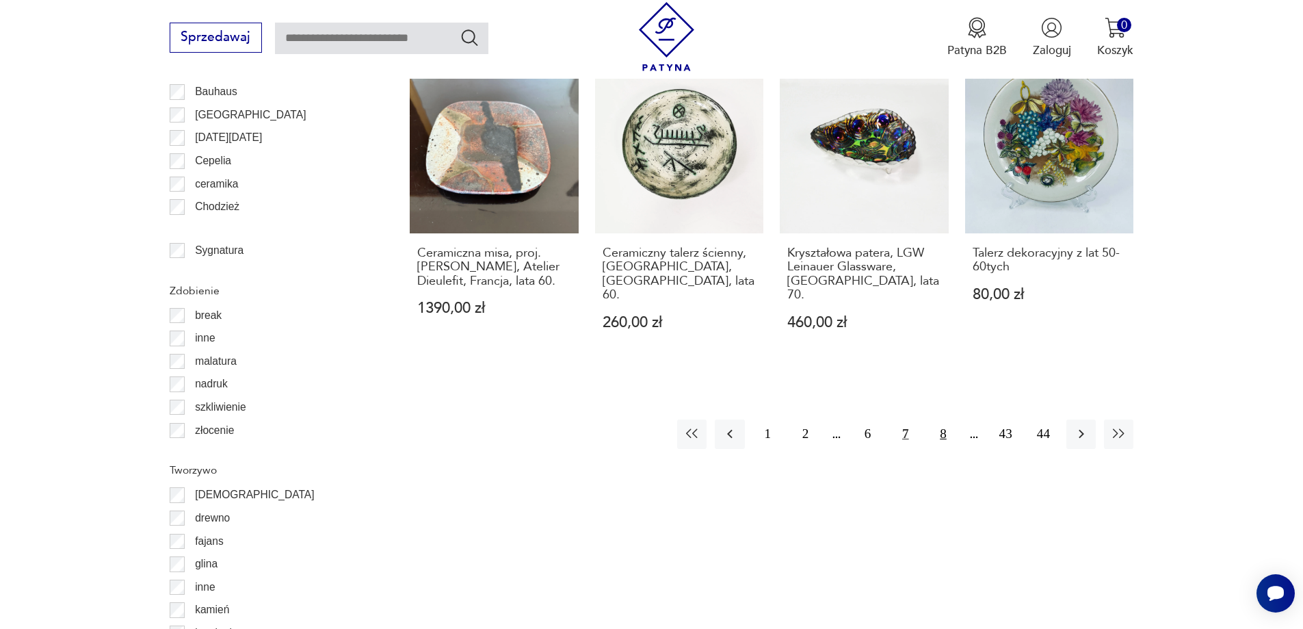
click at [946, 419] on button "8" at bounding box center [942, 433] width 29 height 29
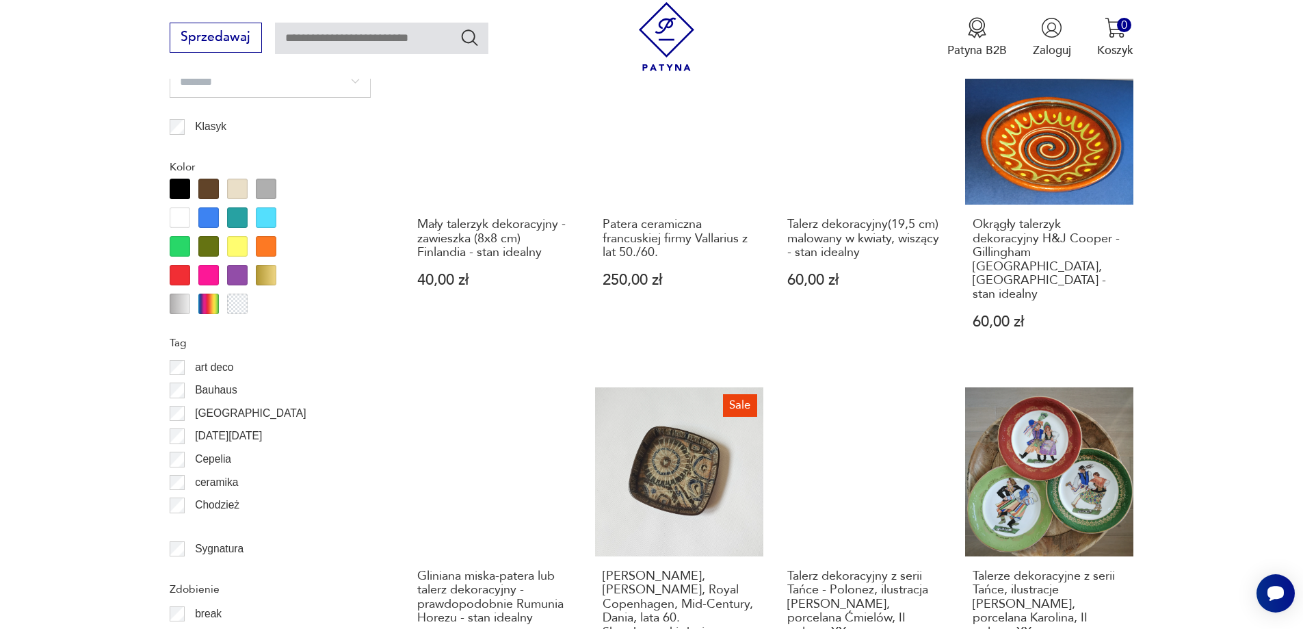
scroll to position [1413, 0]
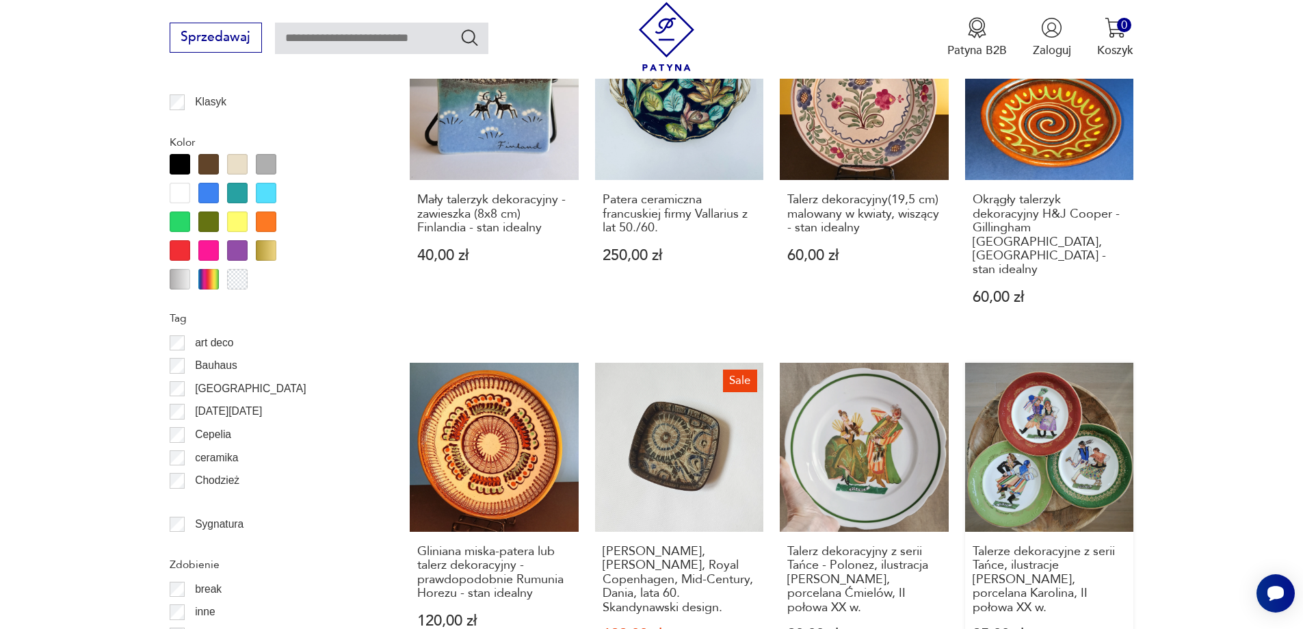
click at [1031, 393] on link "Talerze dekoracyjne z serii Tańce, ilustracje [PERSON_NAME], porcelana Karolina…" at bounding box center [1049, 528] width 169 height 330
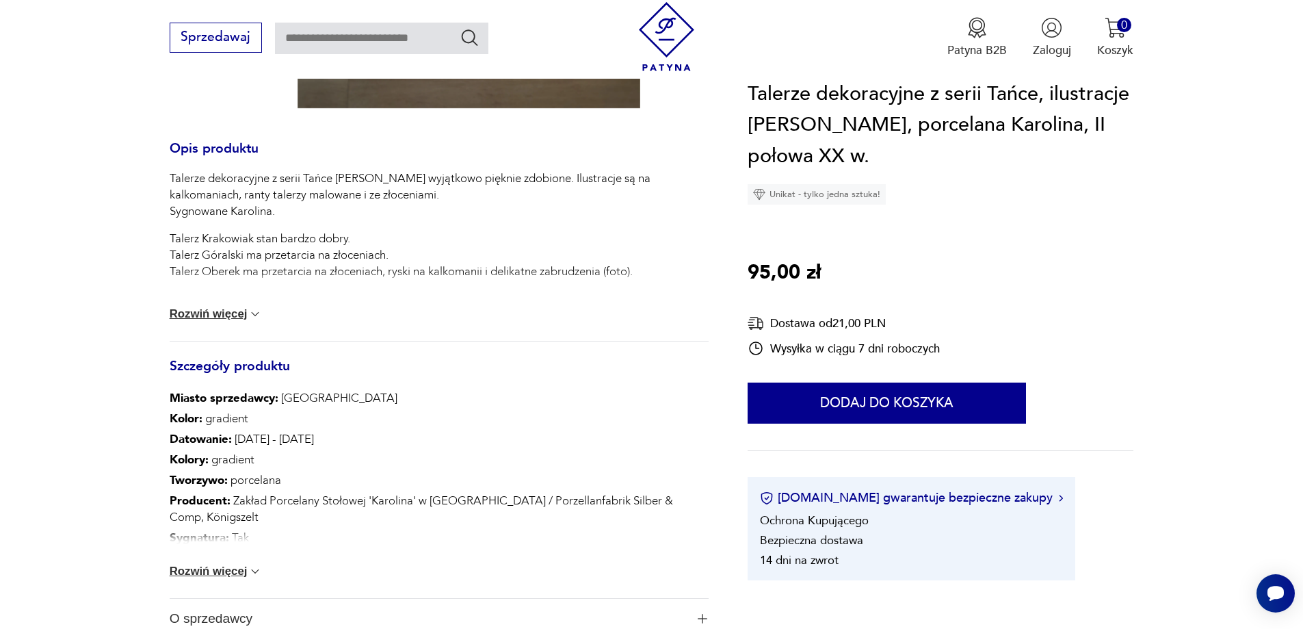
scroll to position [616, 0]
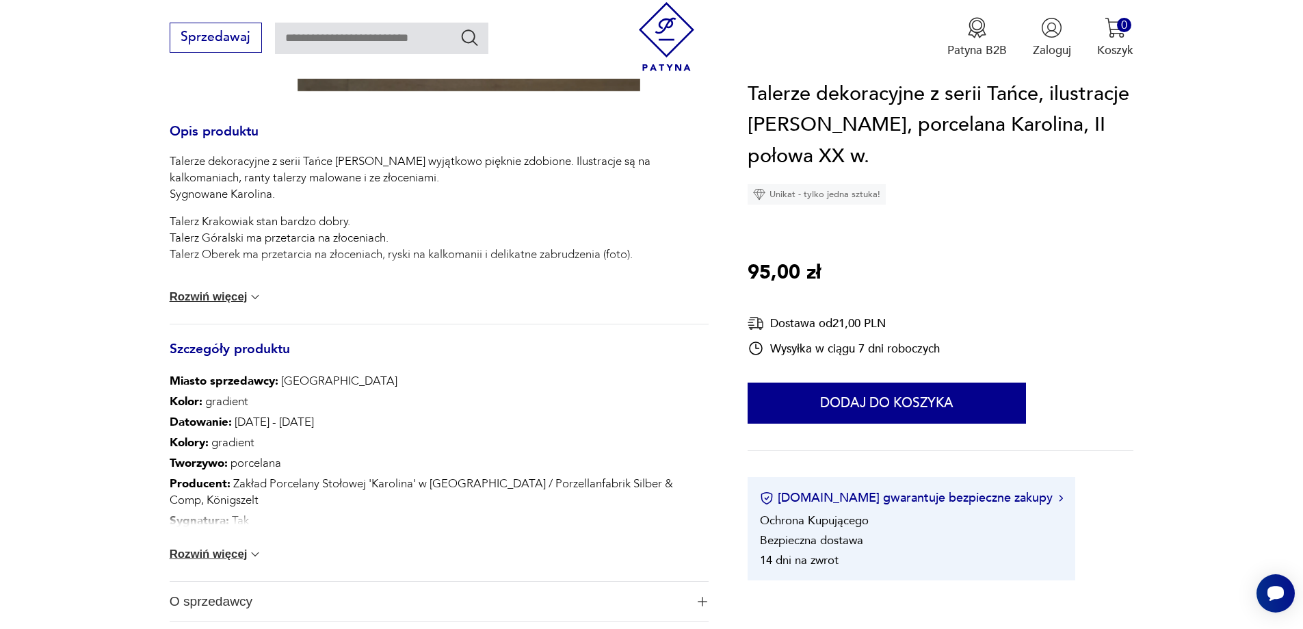
click at [254, 552] on img at bounding box center [255, 554] width 14 height 14
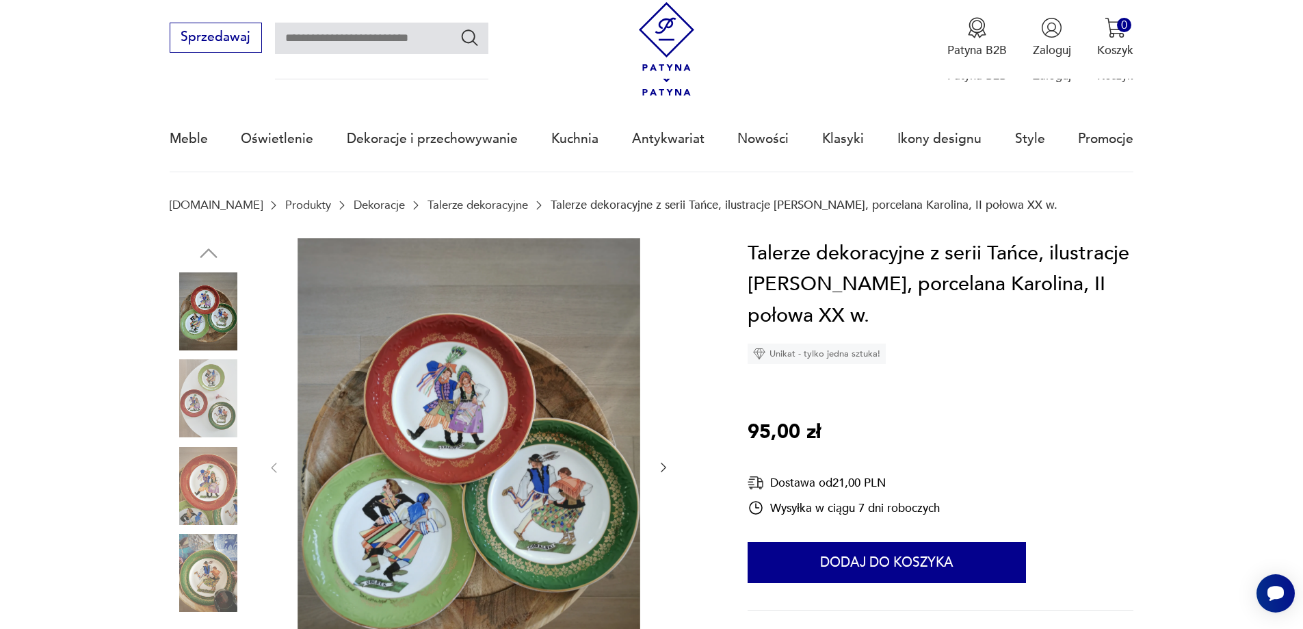
scroll to position [0, 0]
